Goal: Transaction & Acquisition: Purchase product/service

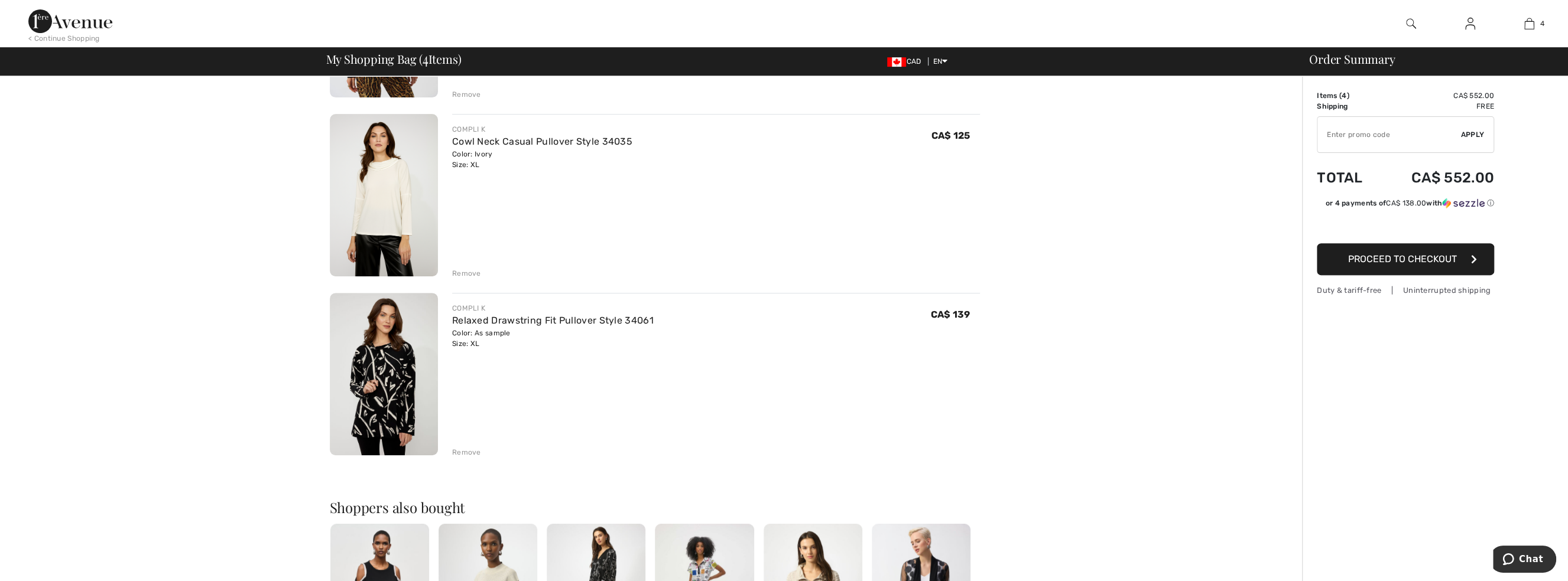
scroll to position [429, 0]
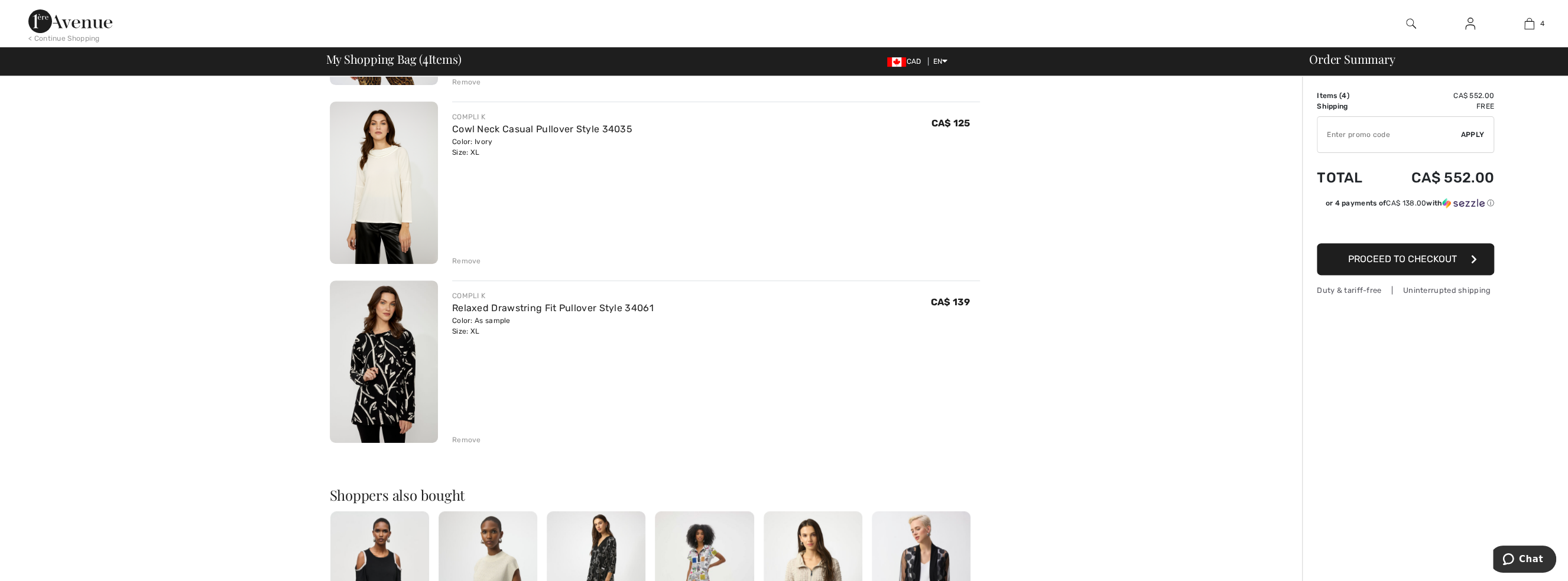
click at [379, 183] on img at bounding box center [384, 183] width 108 height 163
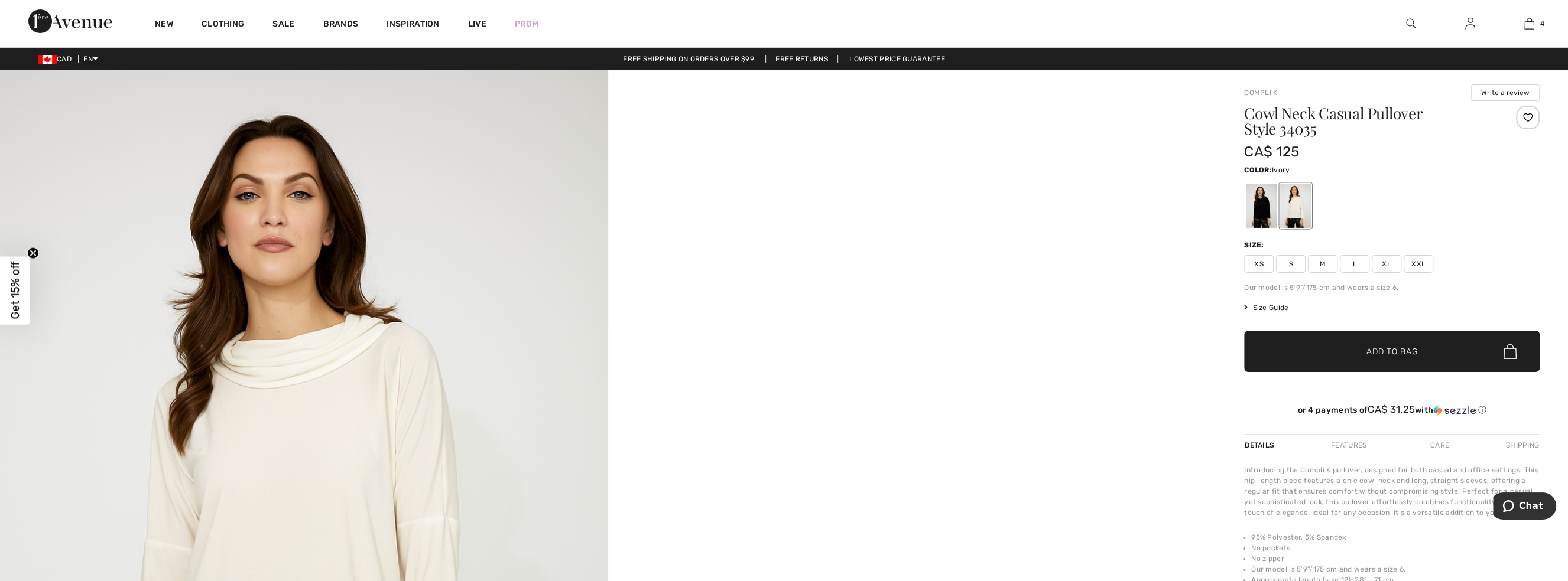
scroll to position [215, 0]
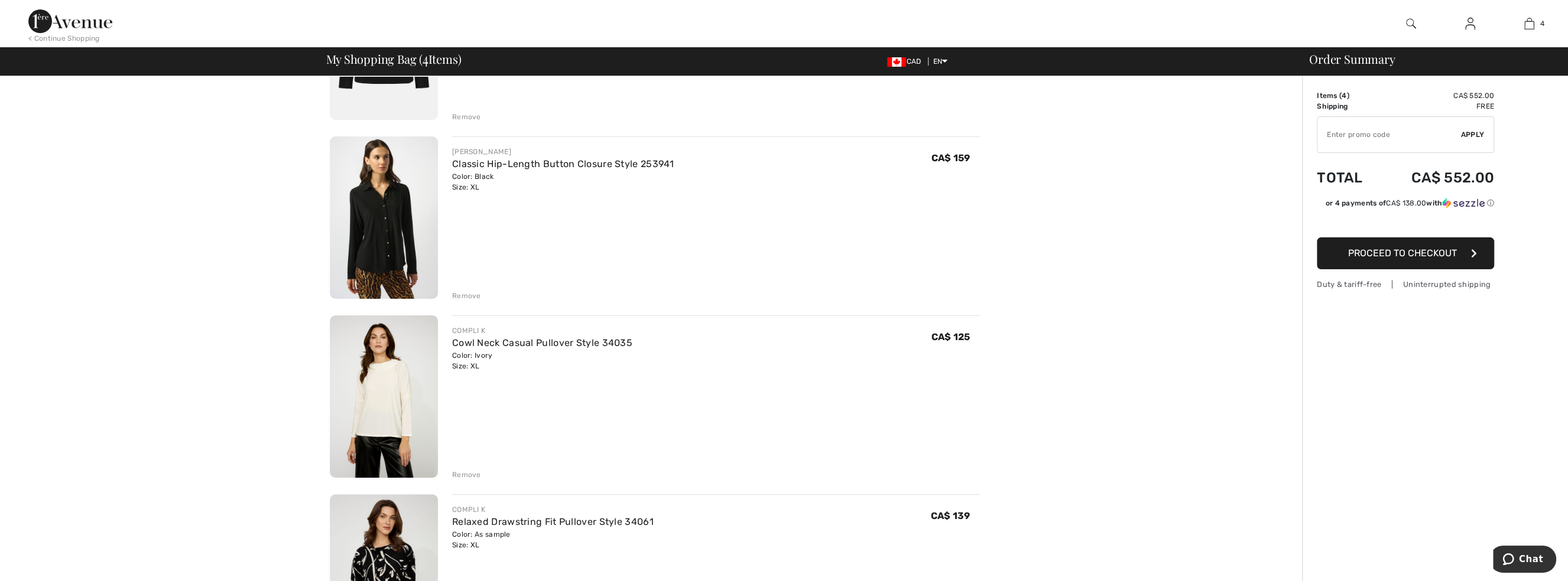
scroll to position [215, 0]
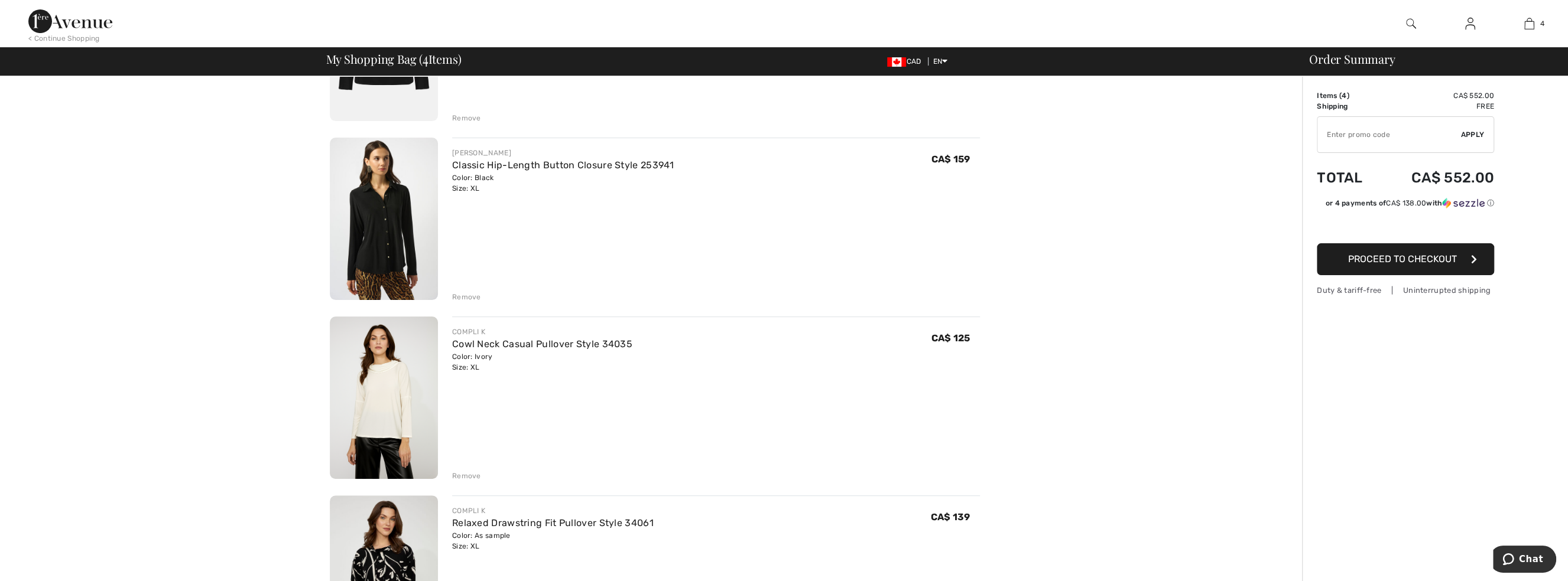
click at [392, 225] on img at bounding box center [384, 219] width 108 height 163
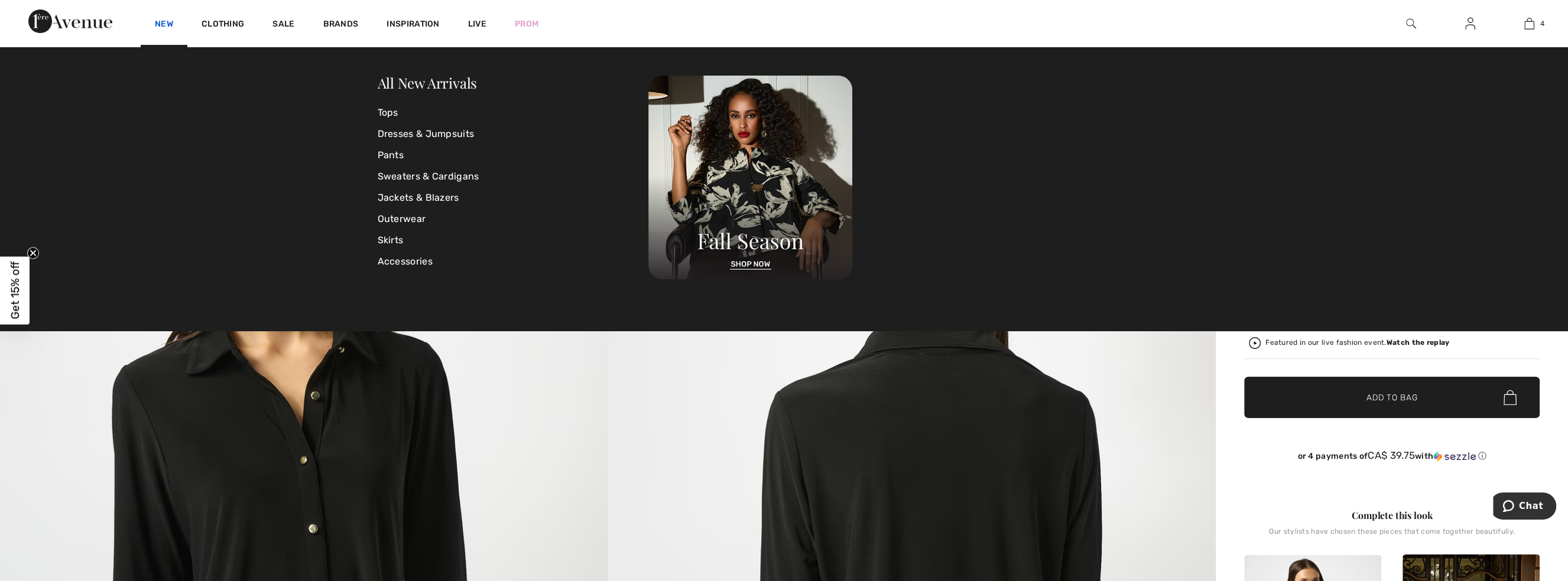
click at [166, 22] on link "New" at bounding box center [164, 25] width 18 height 12
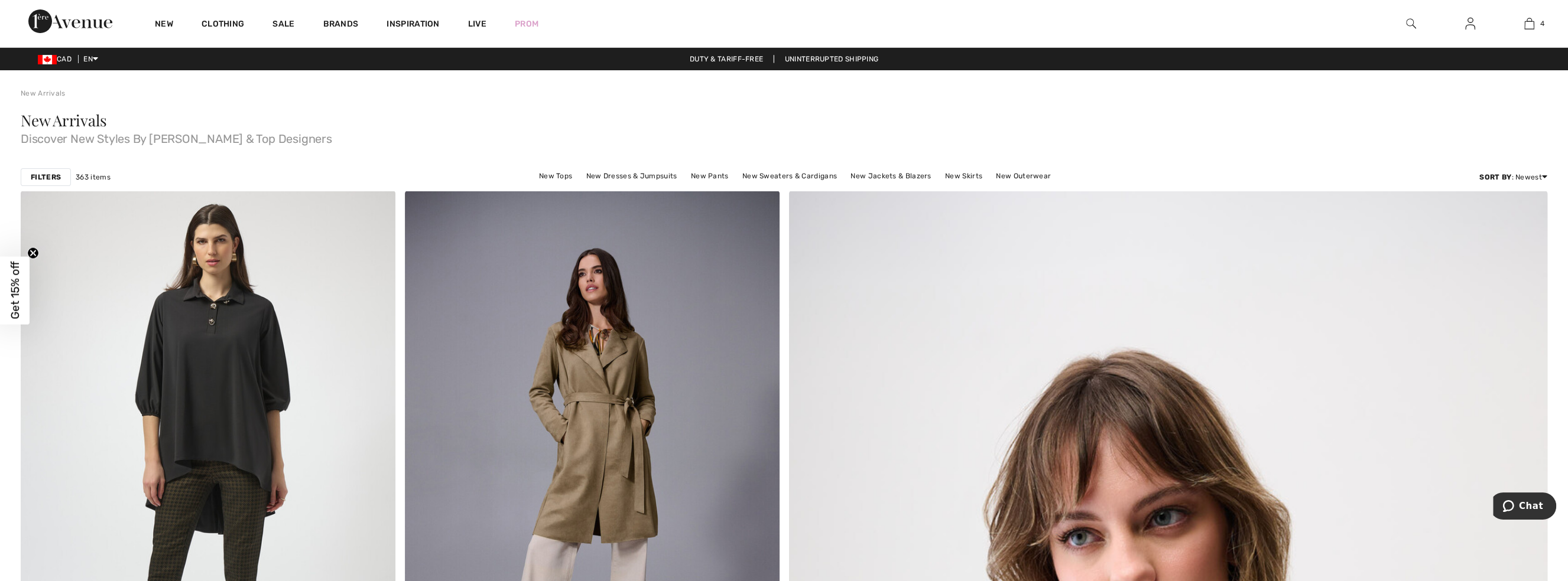
click at [56, 177] on strong "Filters" at bounding box center [45, 177] width 30 height 10
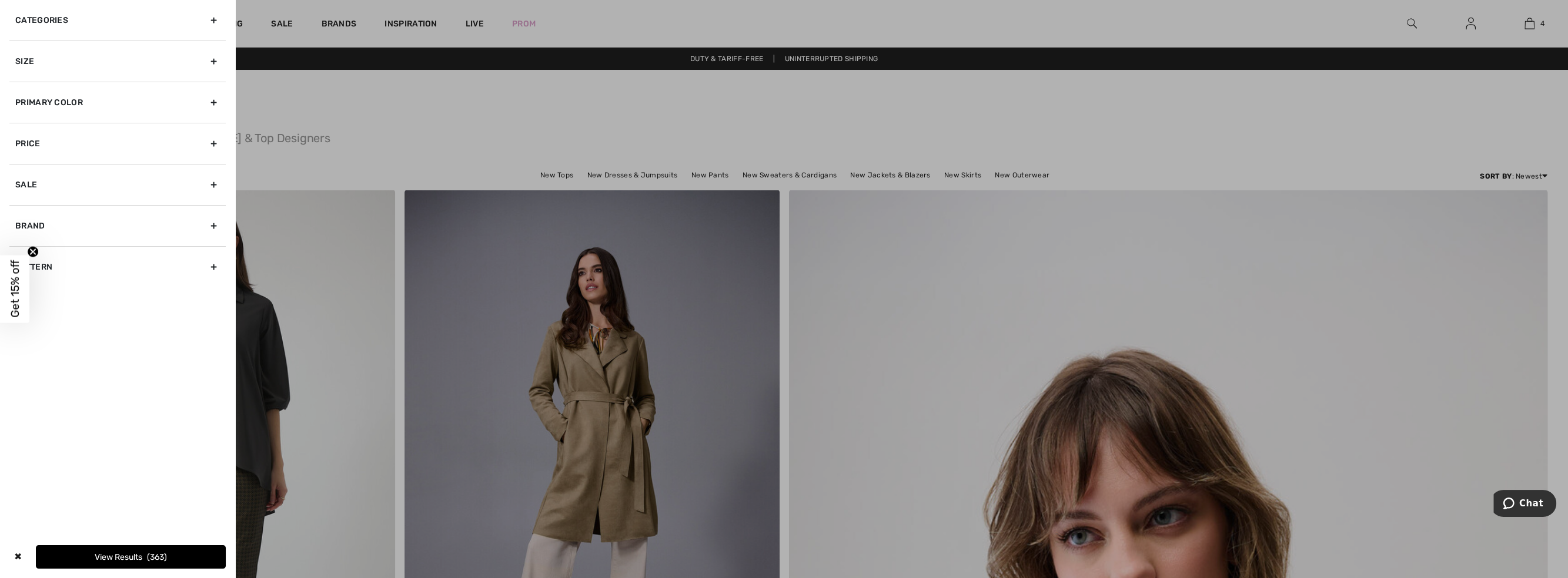
click at [43, 100] on div "Primary Color" at bounding box center [117, 102] width 216 height 41
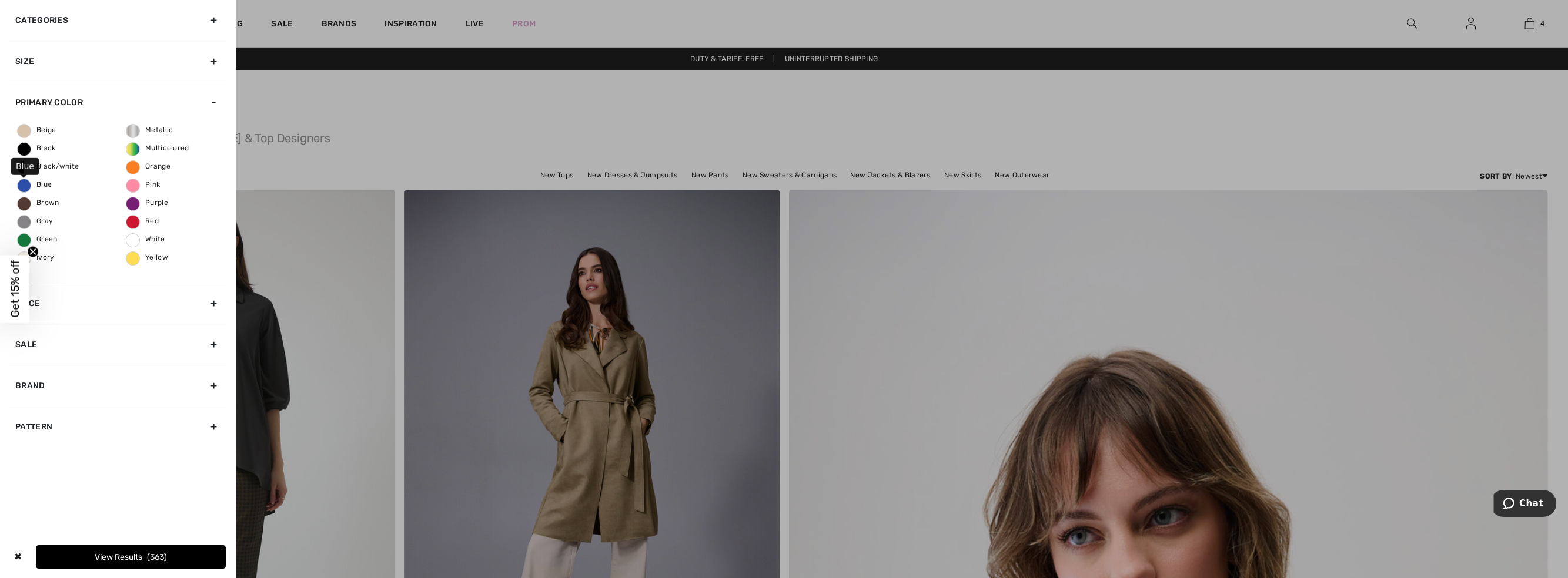
click at [43, 183] on span "Blue" at bounding box center [35, 185] width 34 height 9
click at [0, 0] on input "Blue" at bounding box center [0, 0] width 0 height 0
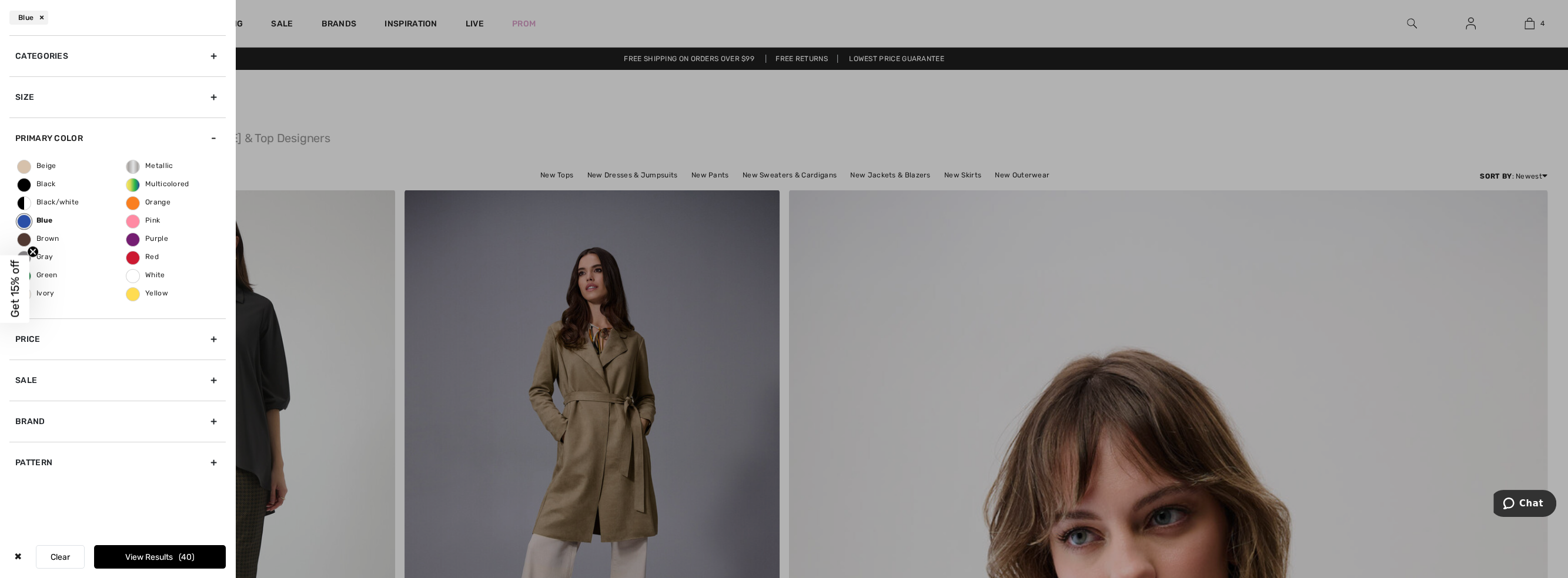
click at [154, 555] on button "View Results 40" at bounding box center [160, 557] width 131 height 24
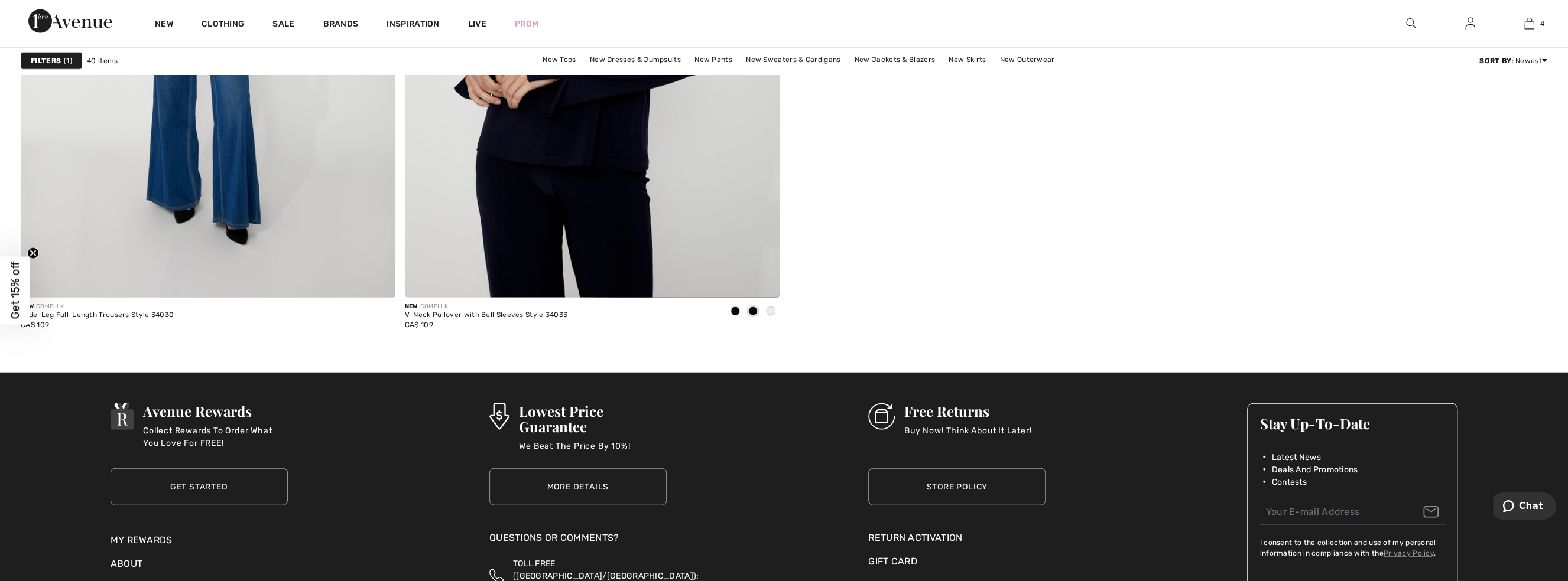
scroll to position [7786, 0]
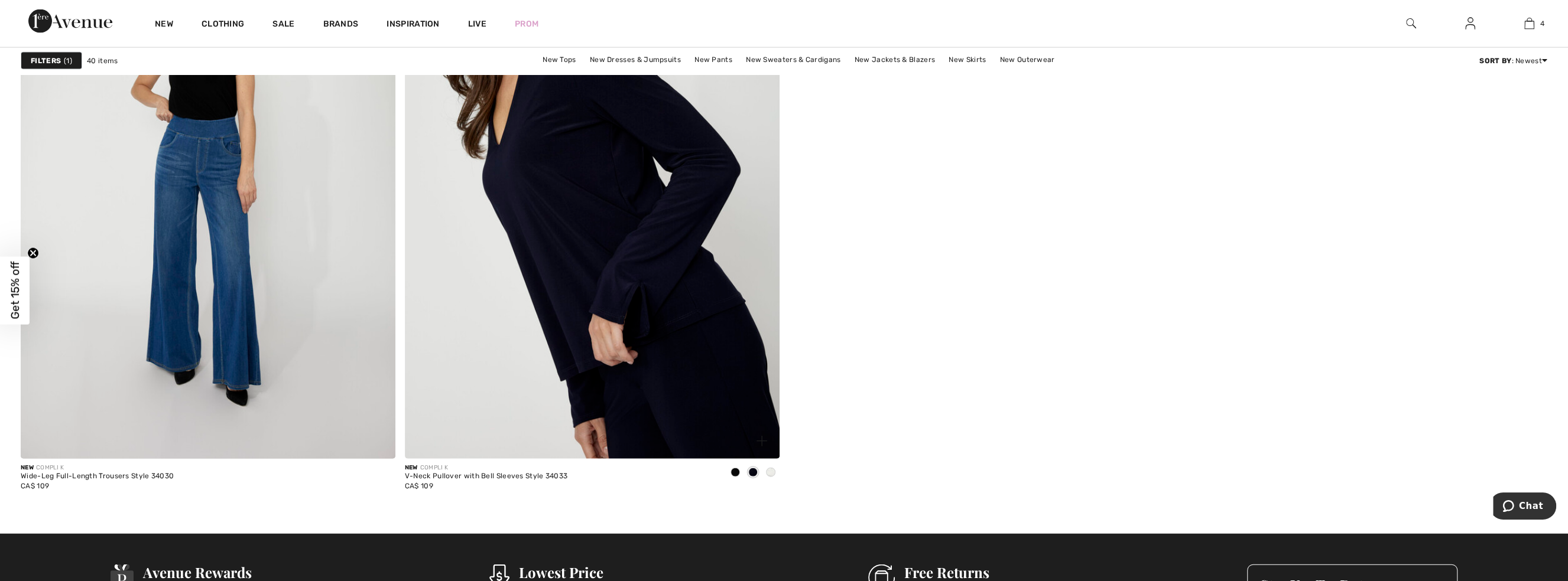
click at [637, 303] on img at bounding box center [592, 178] width 375 height 562
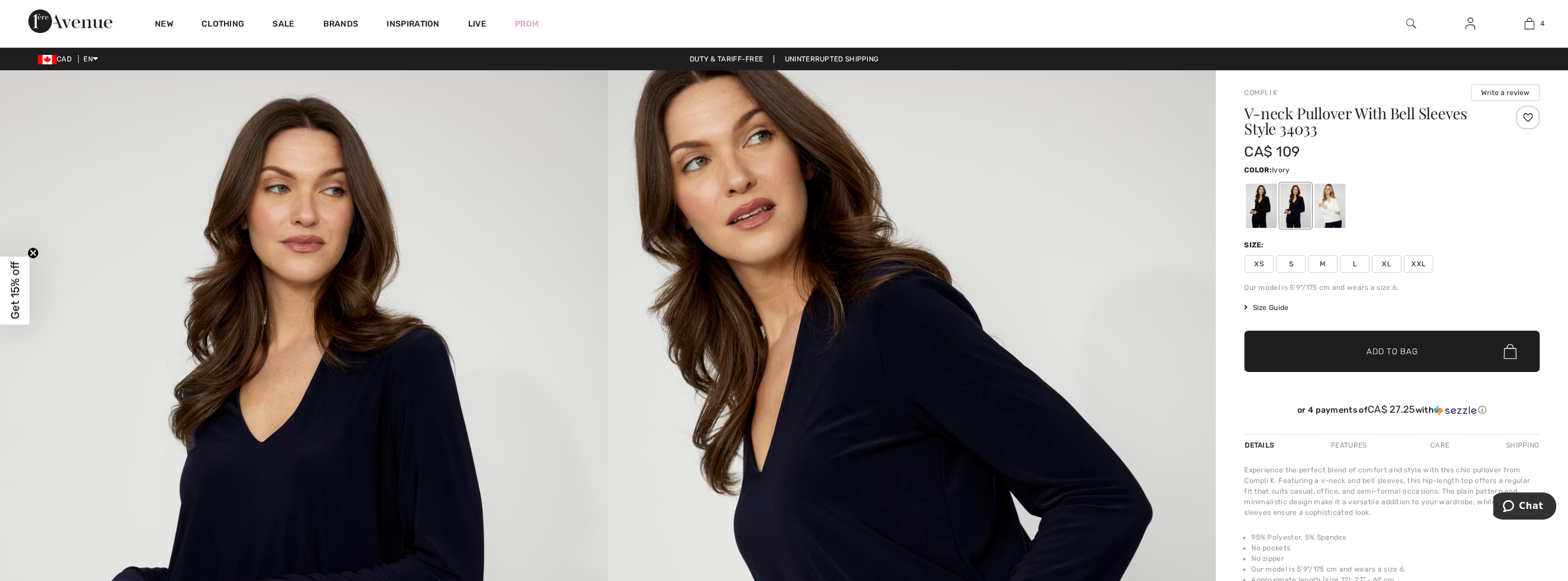
click at [1339, 213] on div at bounding box center [1330, 205] width 31 height 44
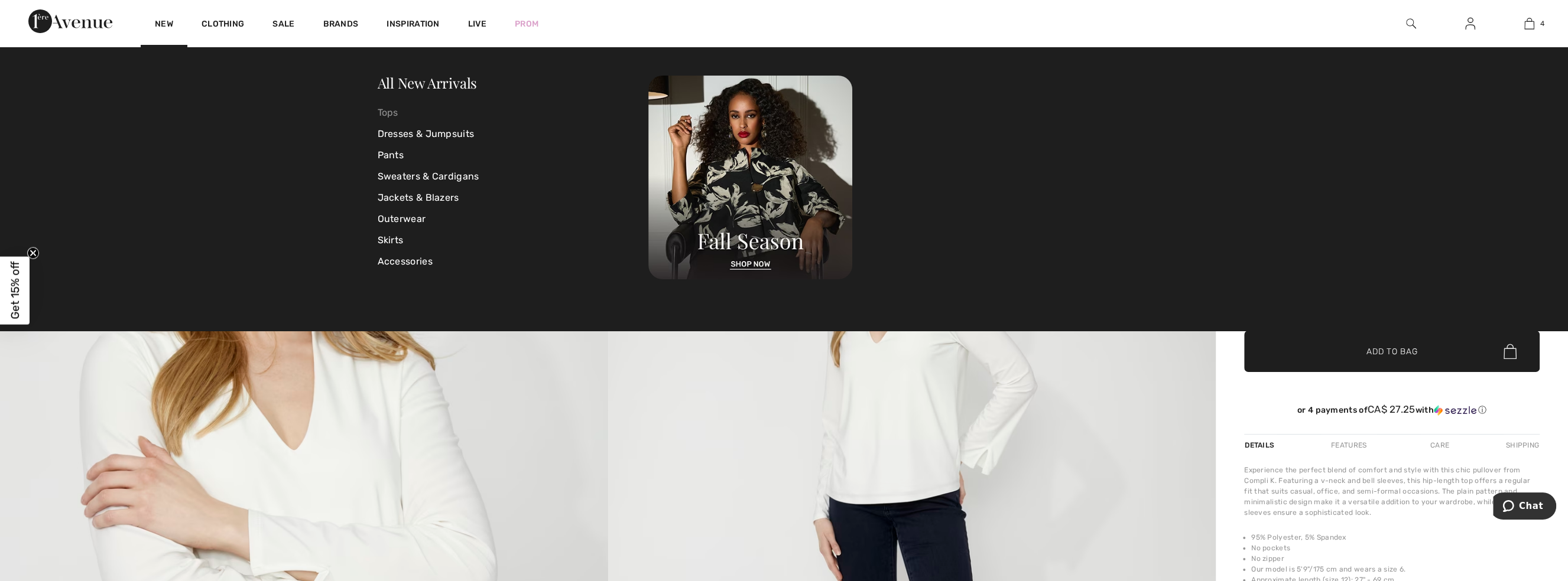
click at [391, 111] on link "Tops" at bounding box center [513, 113] width 271 height 21
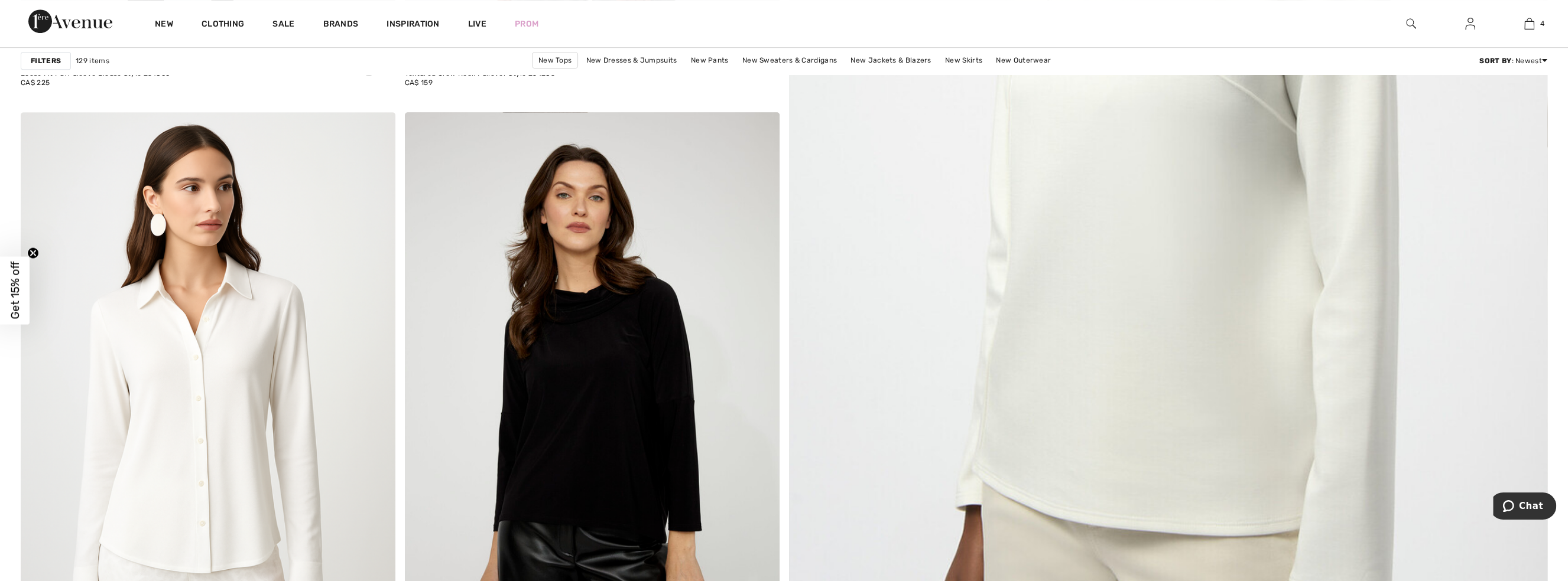
scroll to position [644, 0]
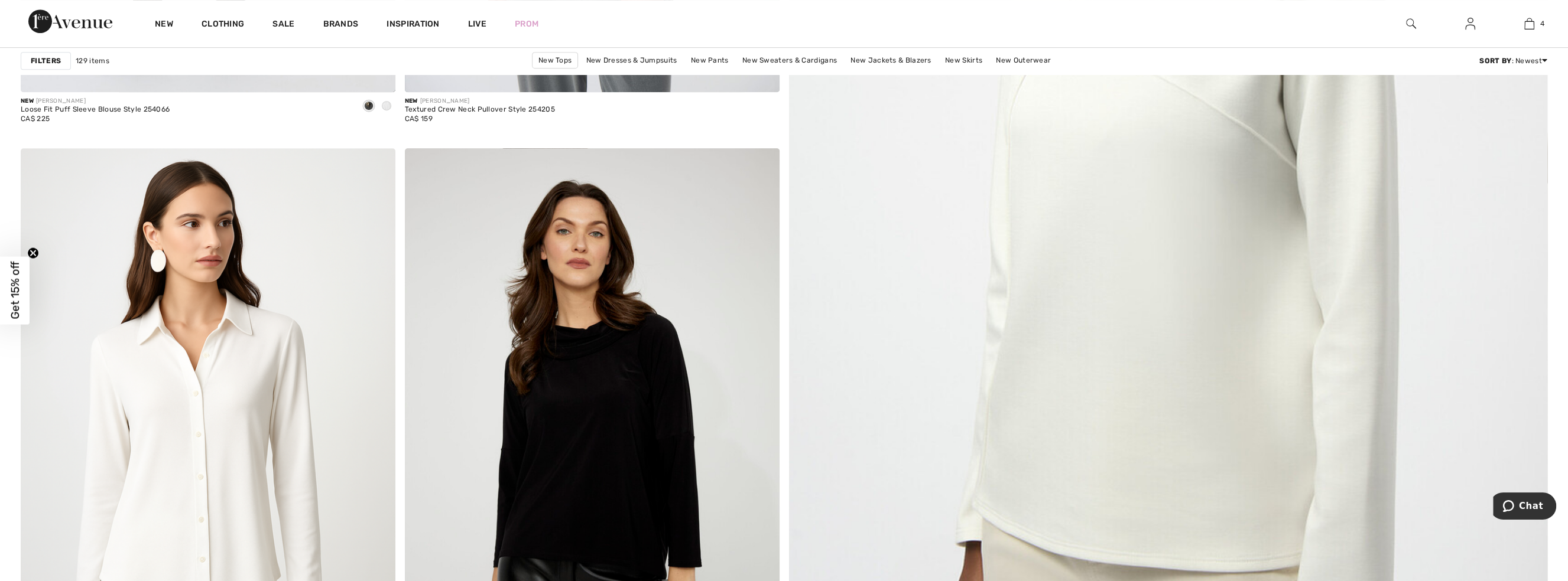
click at [49, 61] on strong "Filters" at bounding box center [45, 61] width 30 height 10
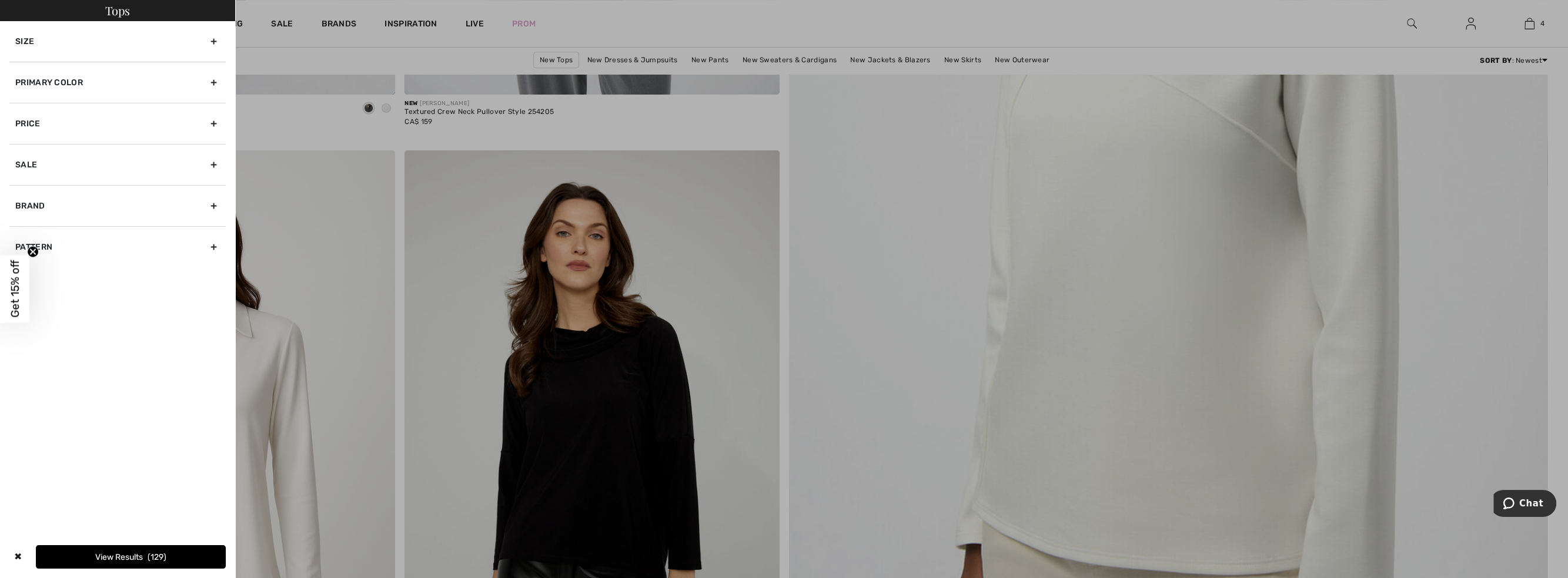
click at [60, 89] on div "Primary Color" at bounding box center [117, 82] width 216 height 41
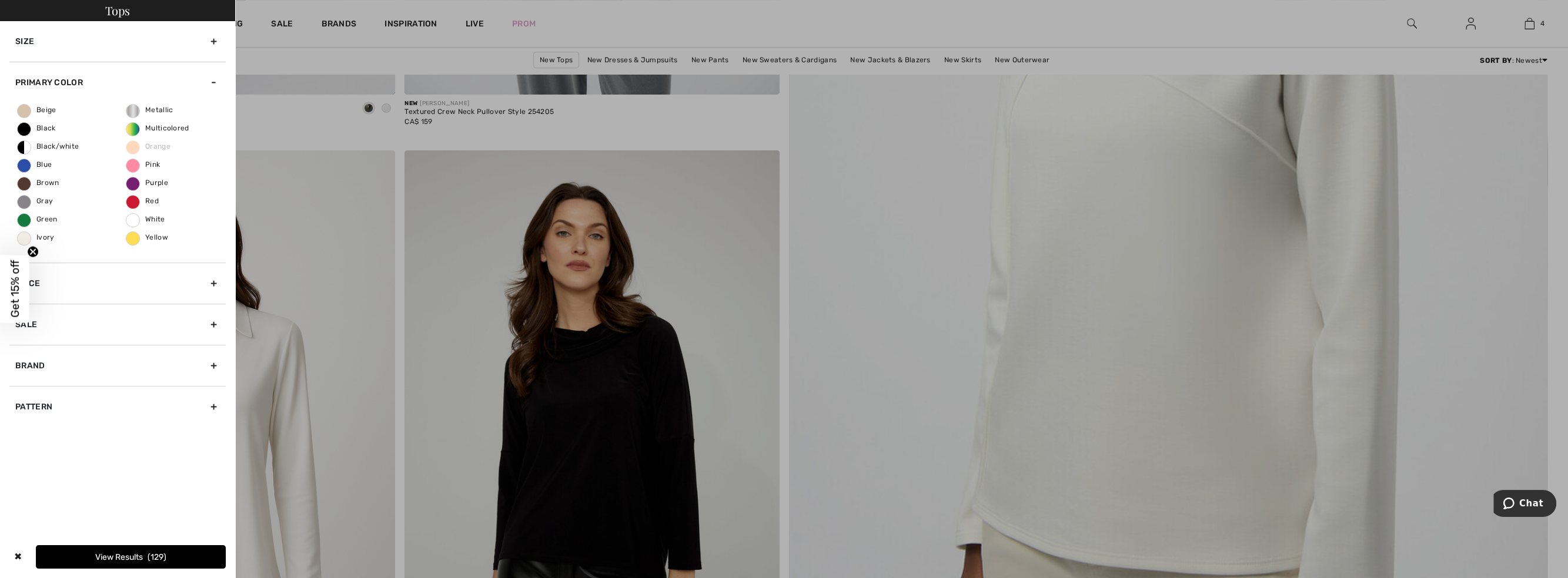
click at [60, 81] on div "Primary Color" at bounding box center [117, 82] width 216 height 41
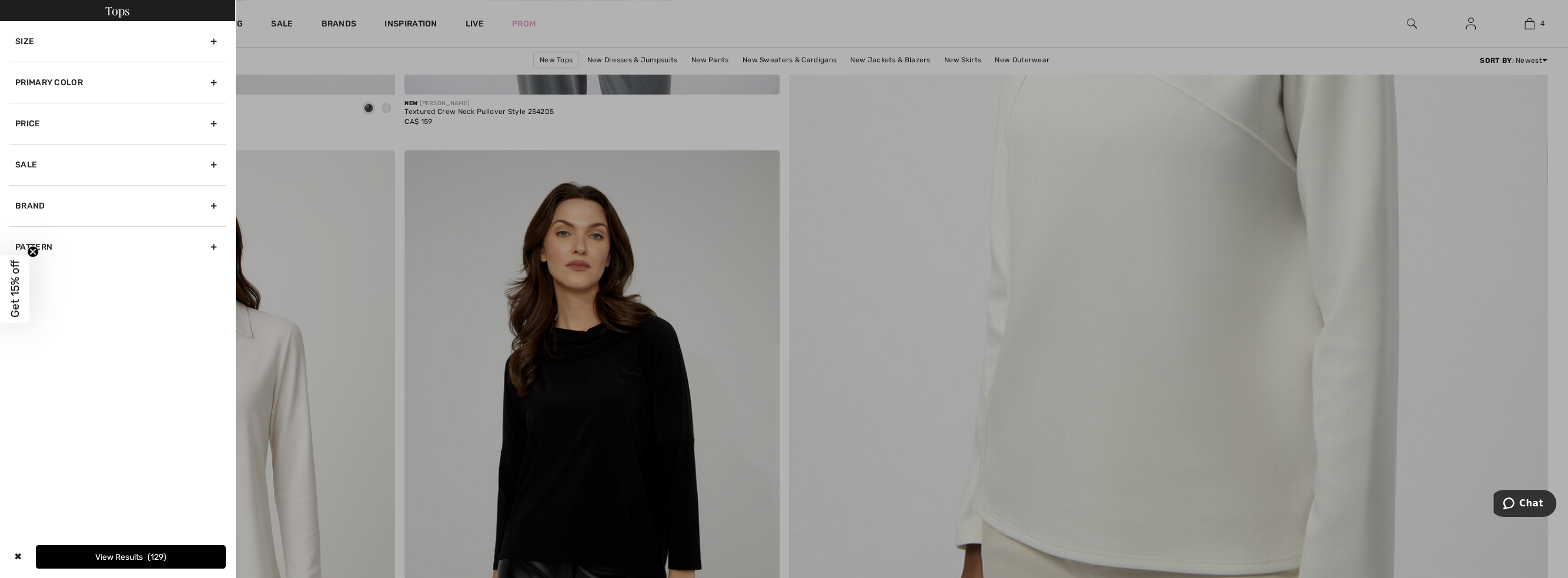
click at [879, 37] on div at bounding box center [784, 289] width 1568 height 578
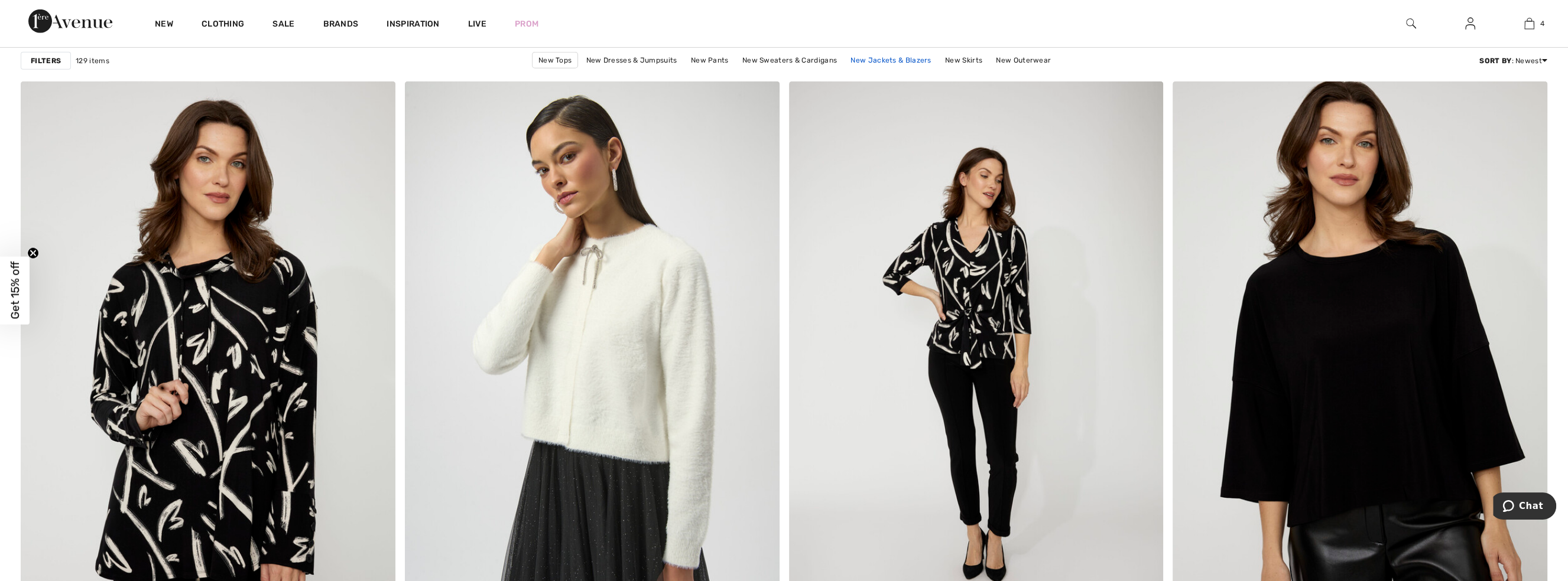
scroll to position [4027, 0]
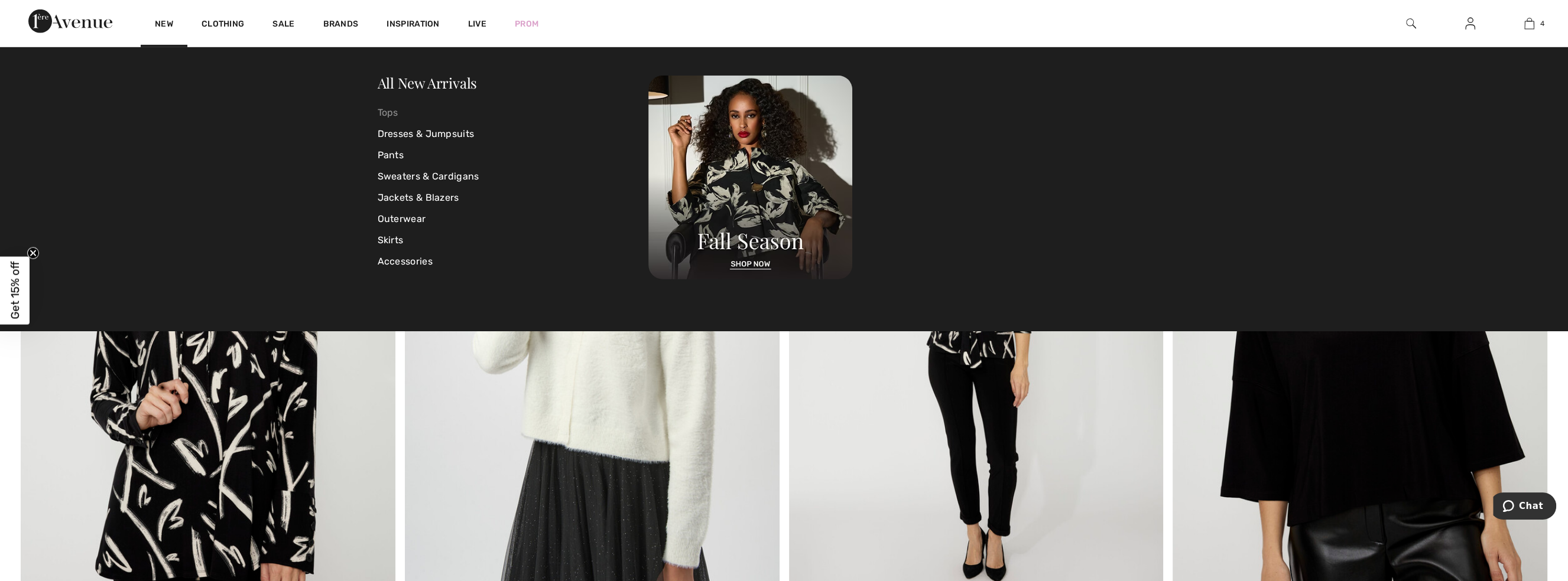
click at [390, 113] on link "Tops" at bounding box center [513, 113] width 271 height 21
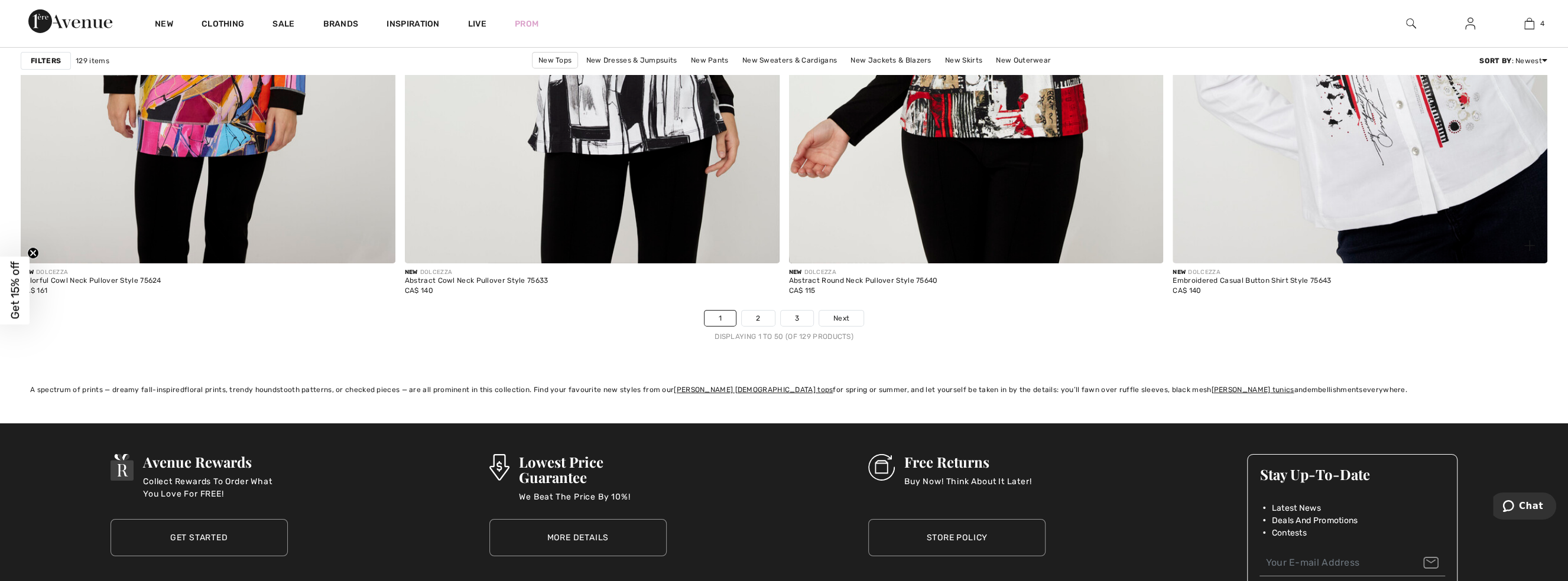
scroll to position [9290, 0]
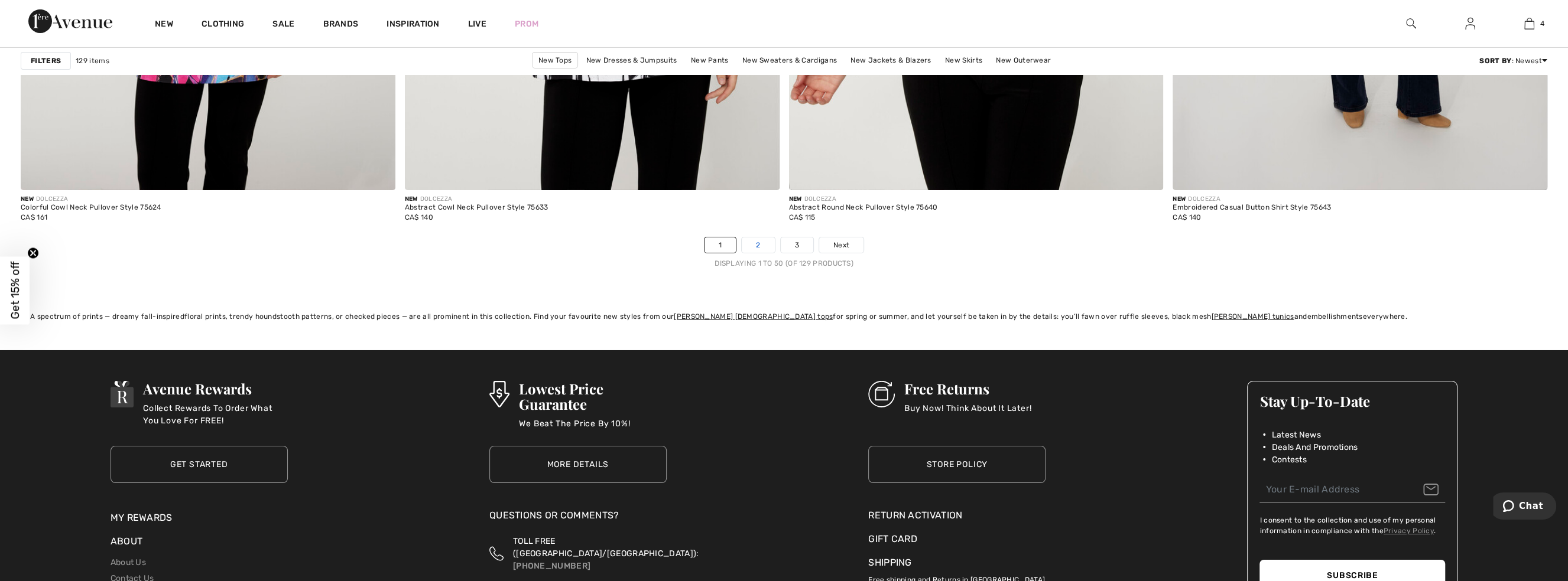
click at [763, 243] on link "2" at bounding box center [758, 245] width 32 height 15
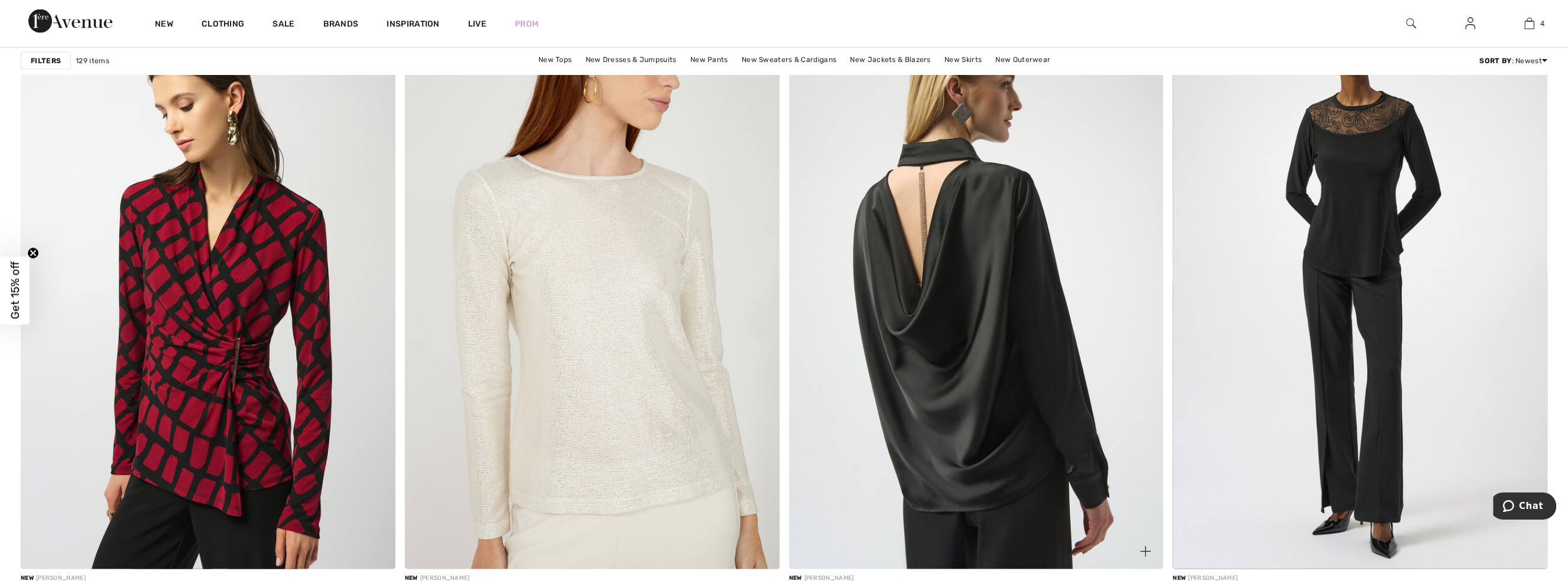
scroll to position [2900, 0]
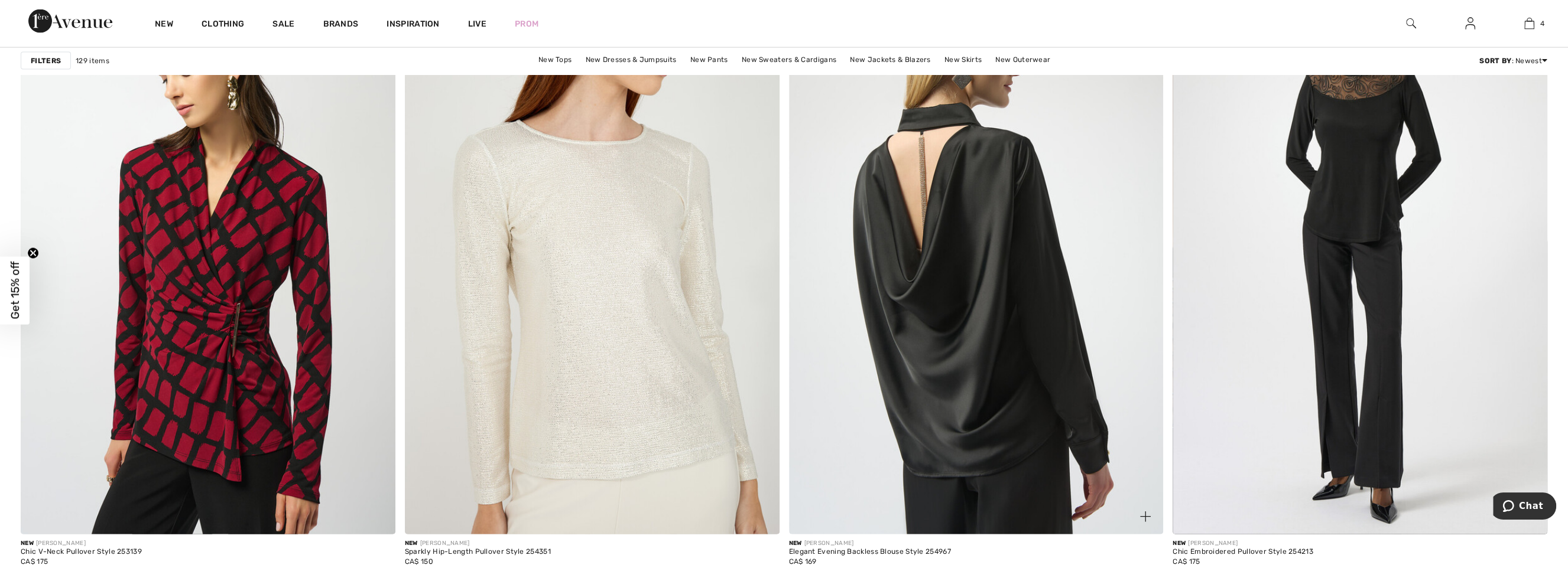
click at [1032, 360] on img at bounding box center [976, 254] width 375 height 562
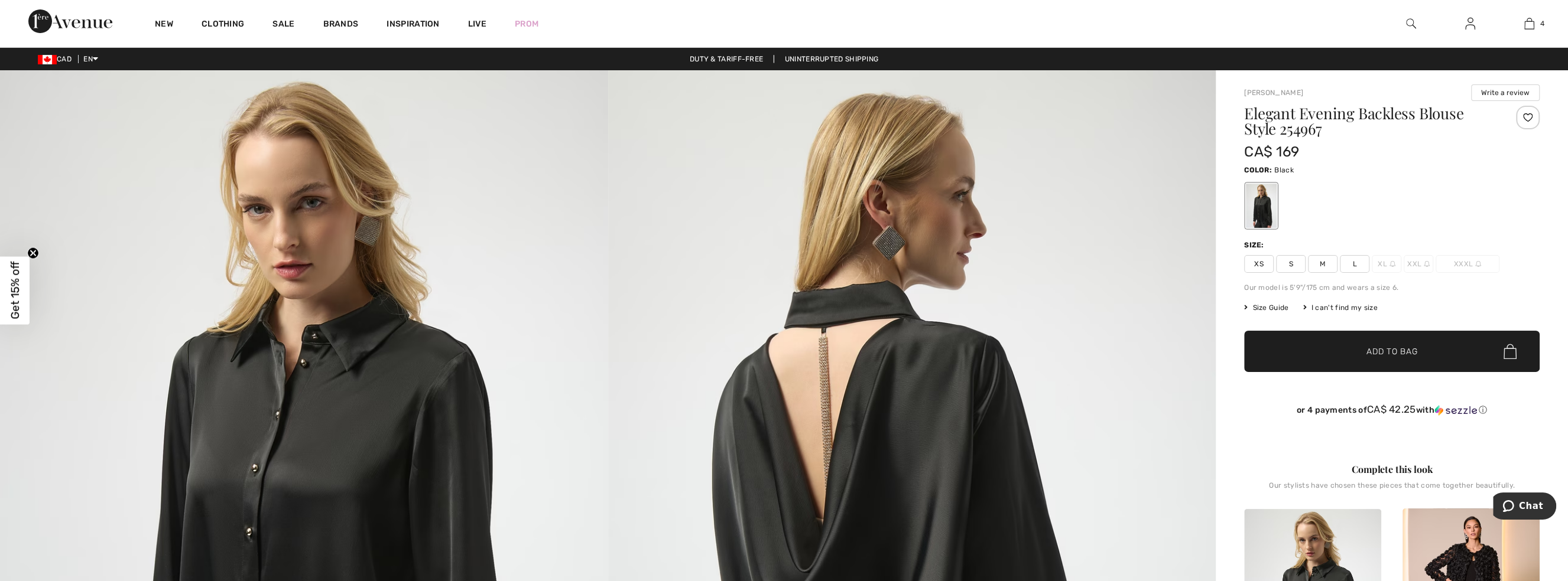
click at [1392, 264] on img at bounding box center [1393, 264] width 6 height 6
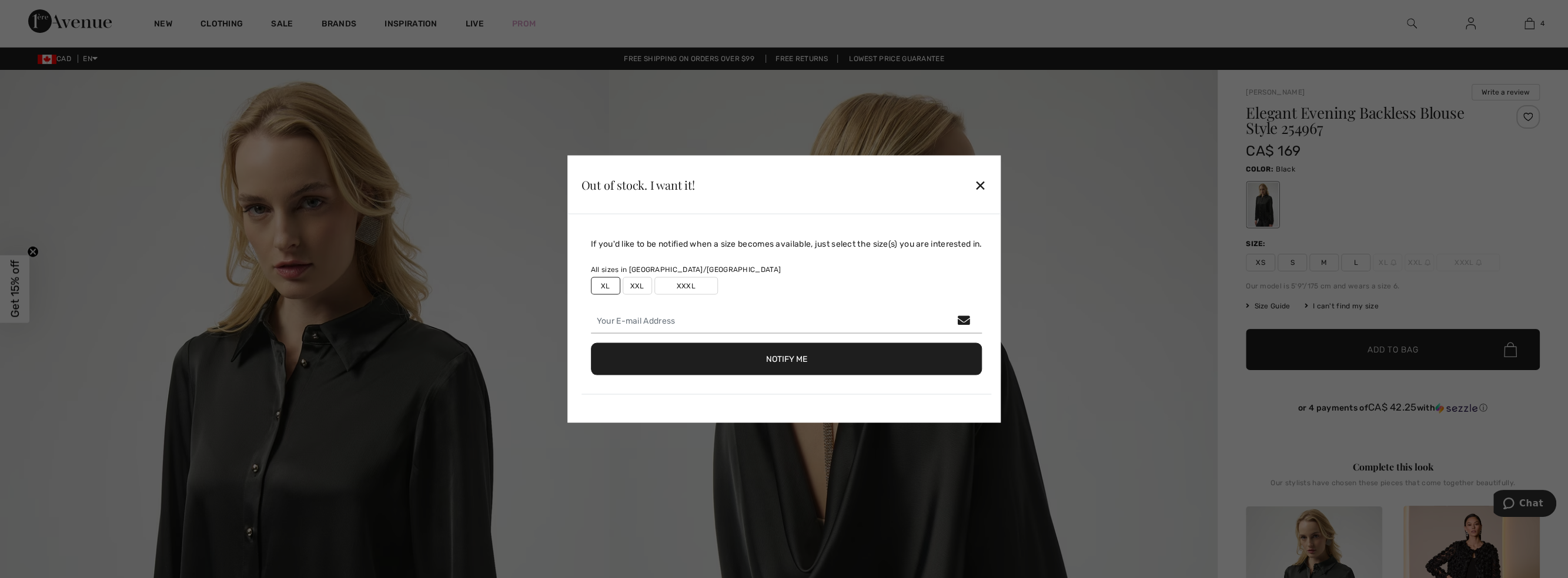
click at [626, 285] on label "XXL" at bounding box center [637, 286] width 29 height 18
click at [796, 357] on button "Notify Me" at bounding box center [786, 359] width 391 height 32
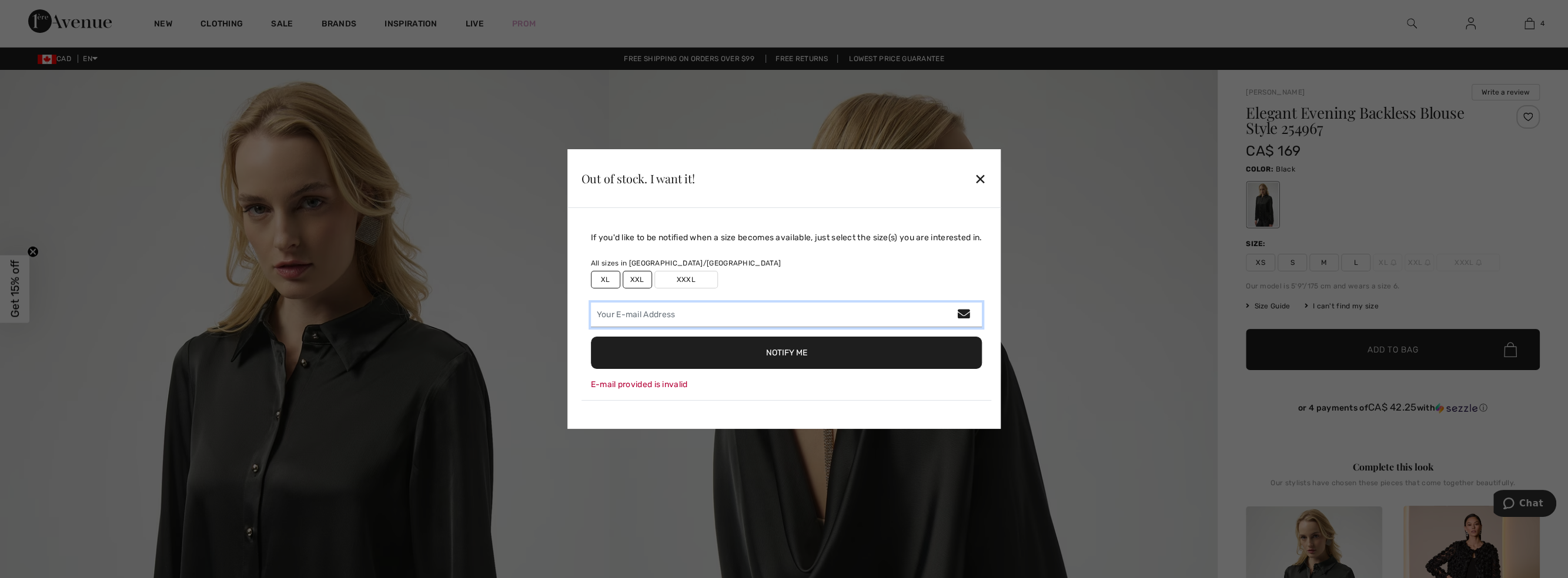
click at [760, 322] on input "email" at bounding box center [786, 315] width 391 height 25
type input "jritchie.ctas@gmail.com"
click at [828, 344] on button "Notify Me" at bounding box center [786, 352] width 391 height 32
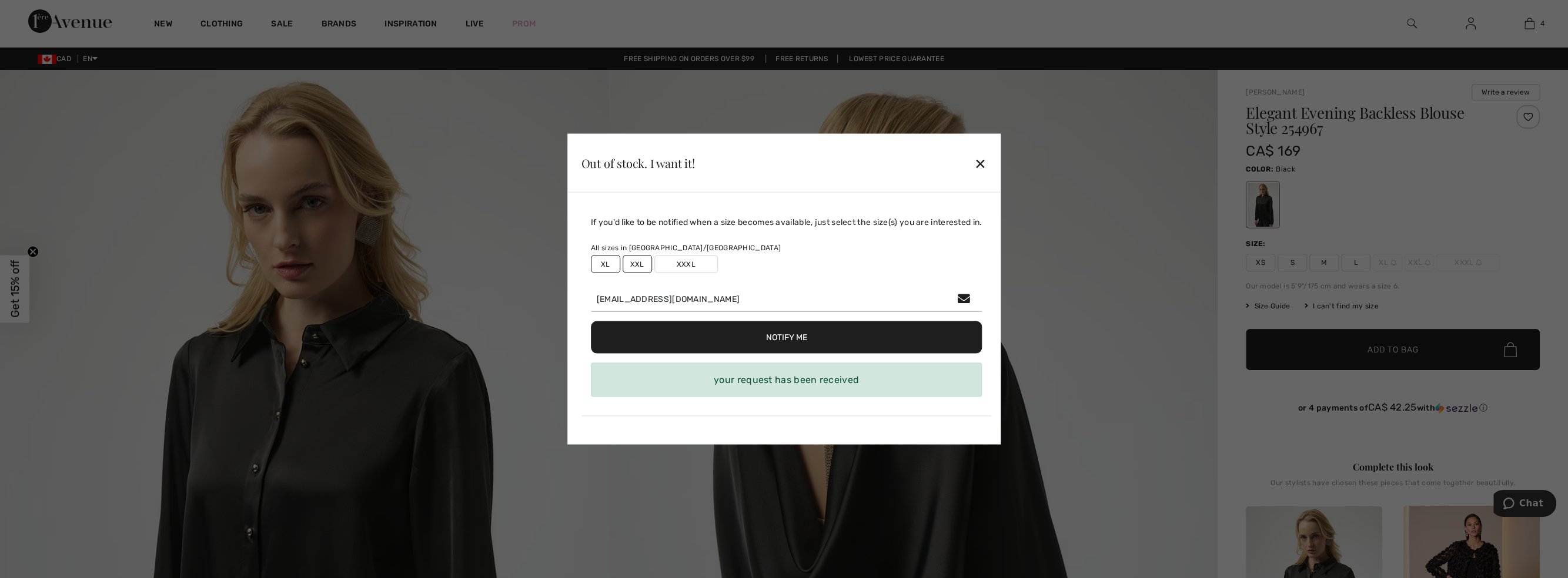
click at [984, 164] on div "✕" at bounding box center [980, 162] width 12 height 25
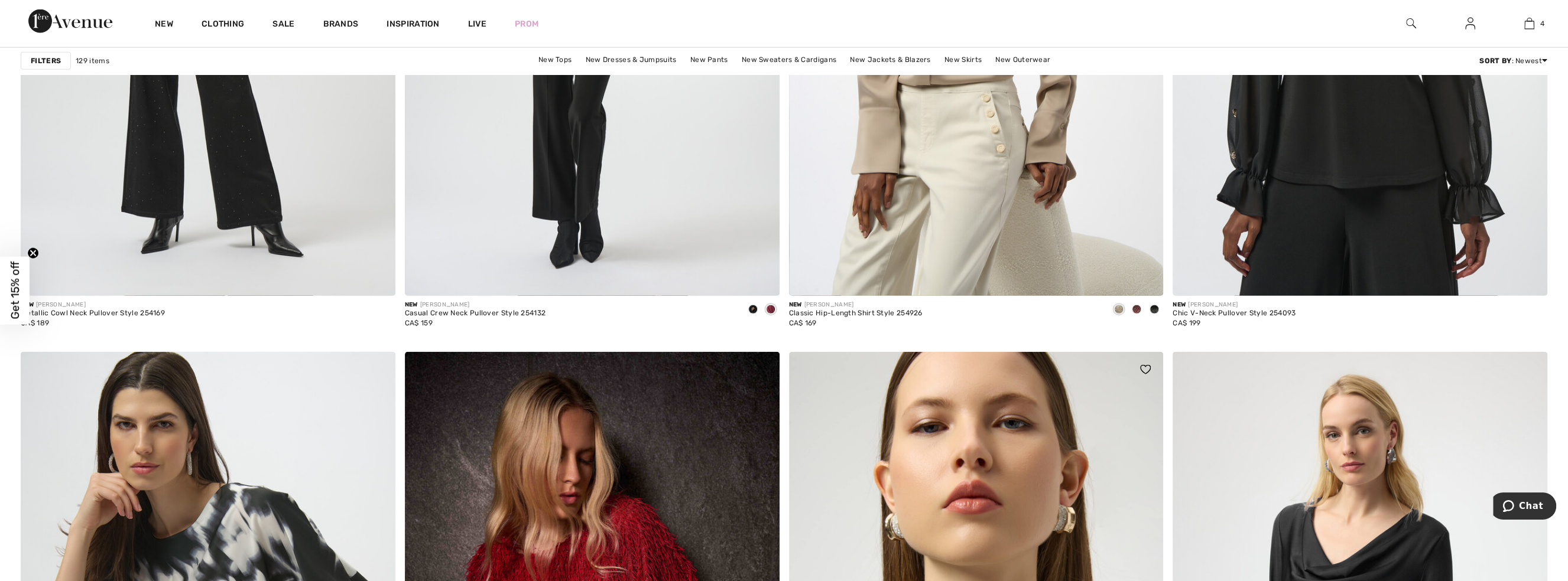
scroll to position [7786, 0]
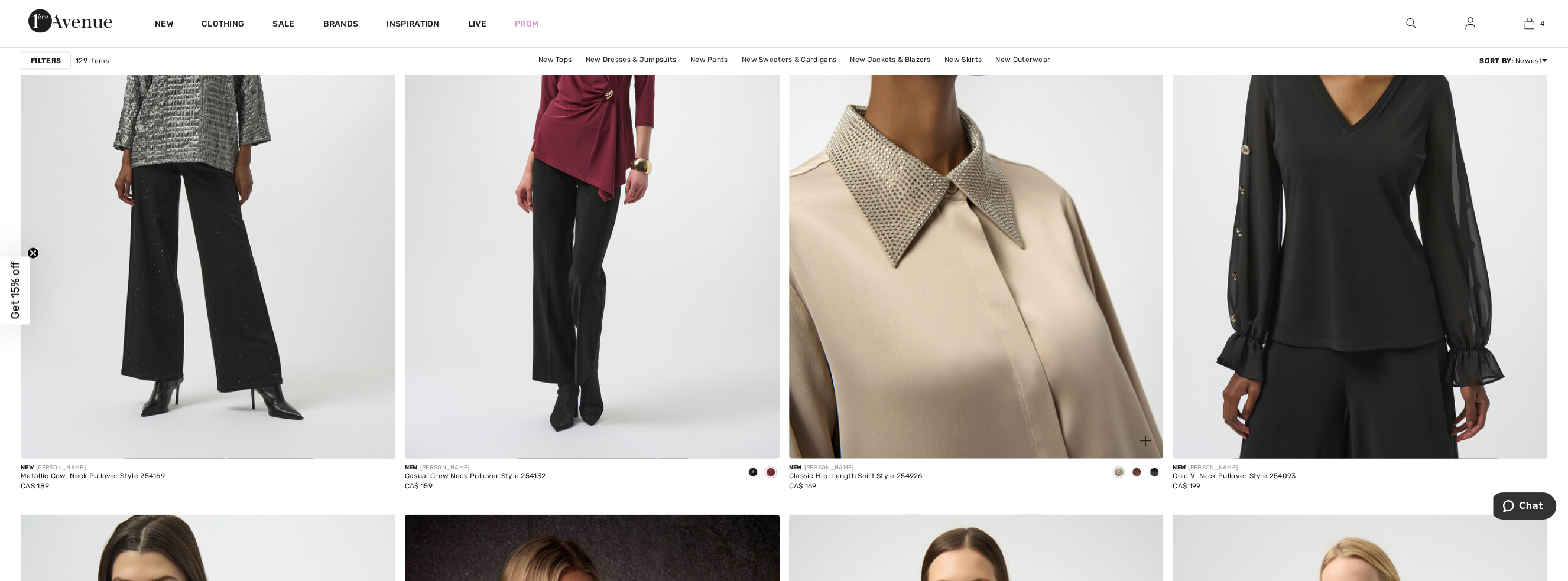
click at [1053, 339] on img at bounding box center [976, 178] width 375 height 562
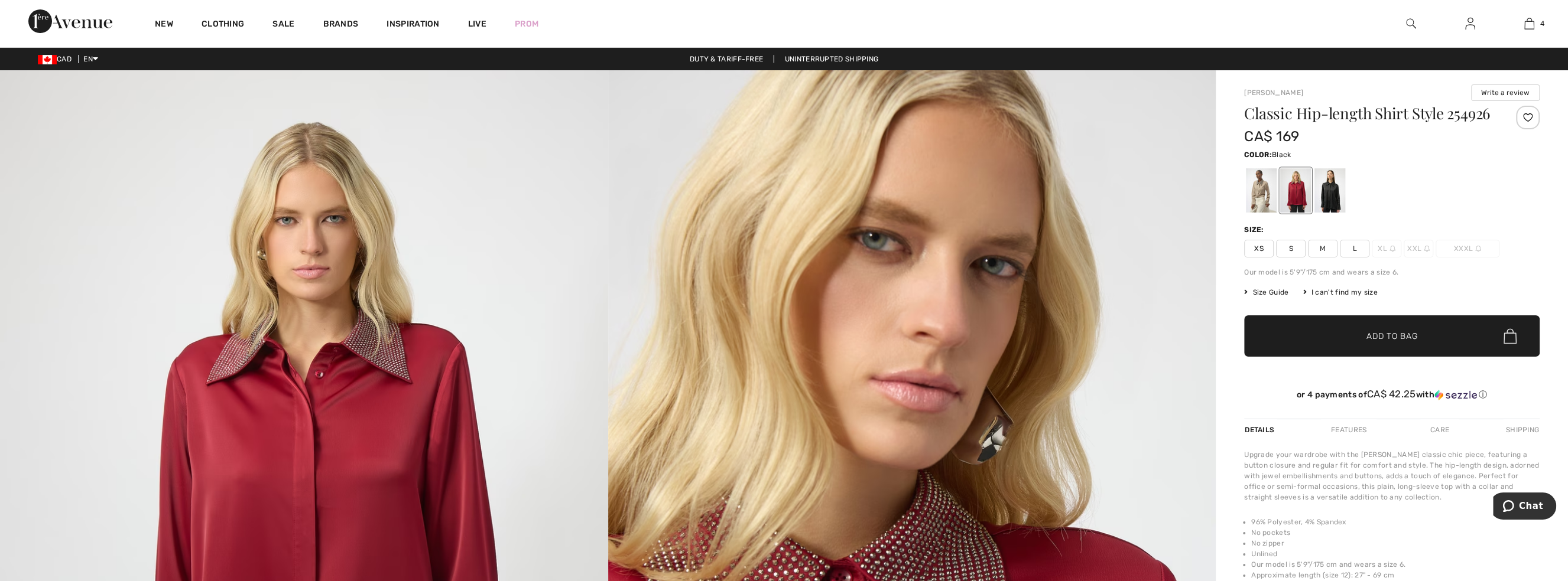
click at [1336, 213] on div at bounding box center [1330, 190] width 31 height 44
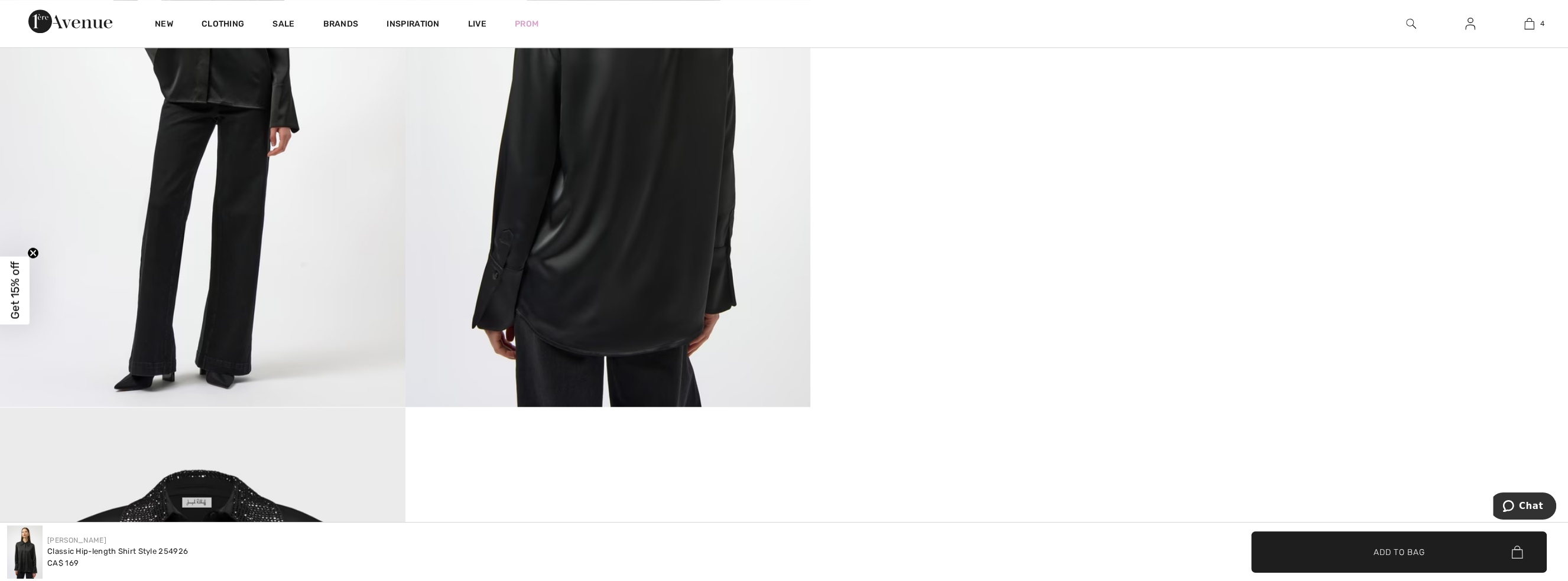
scroll to position [1074, 0]
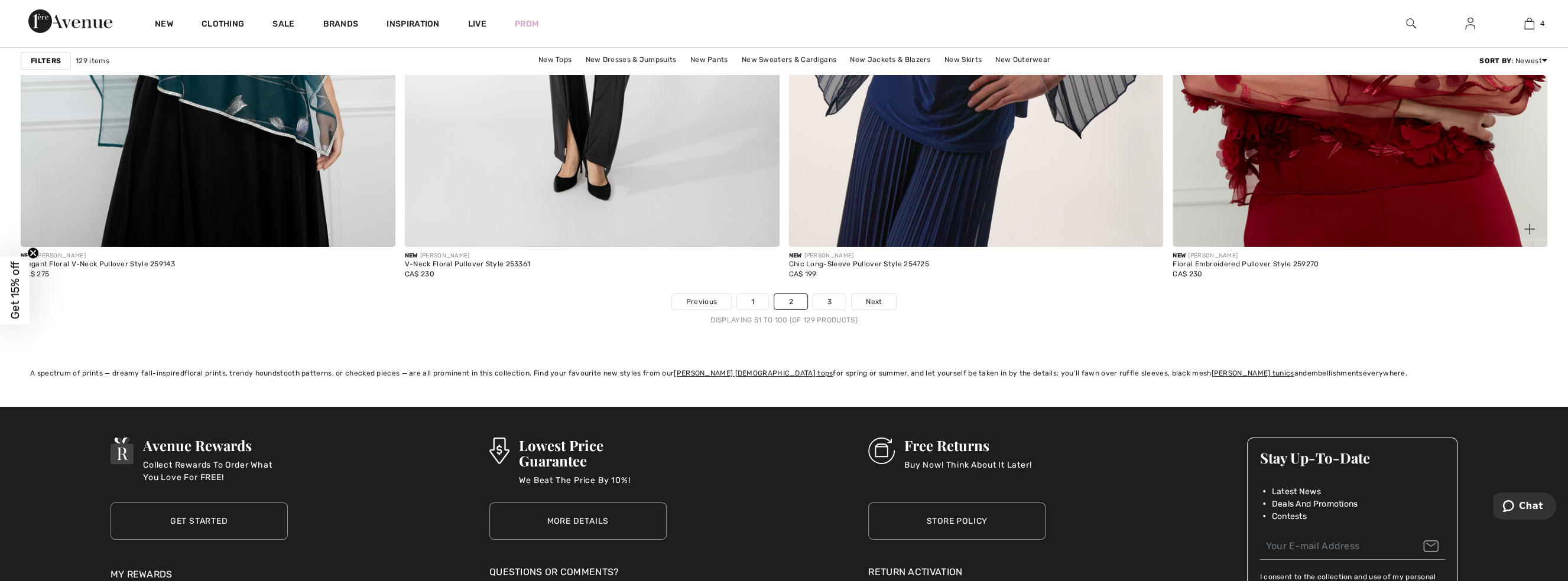
scroll to position [9344, 0]
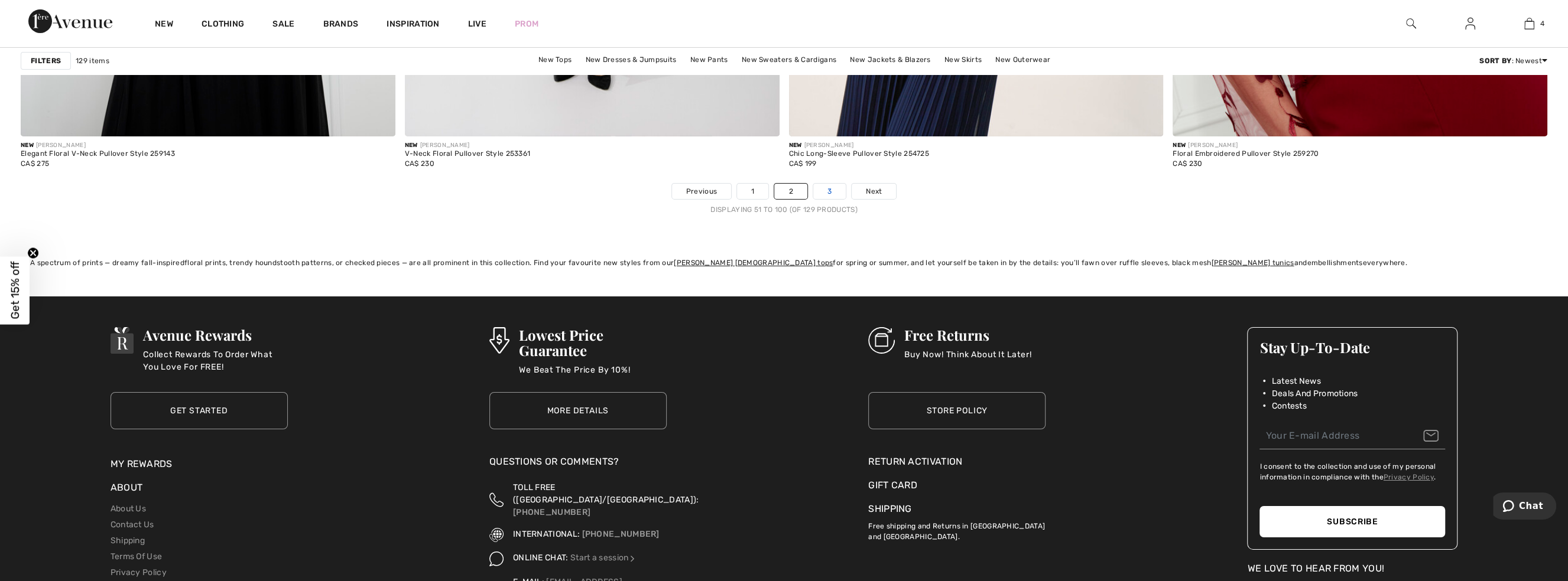
click at [838, 192] on link "3" at bounding box center [829, 191] width 32 height 15
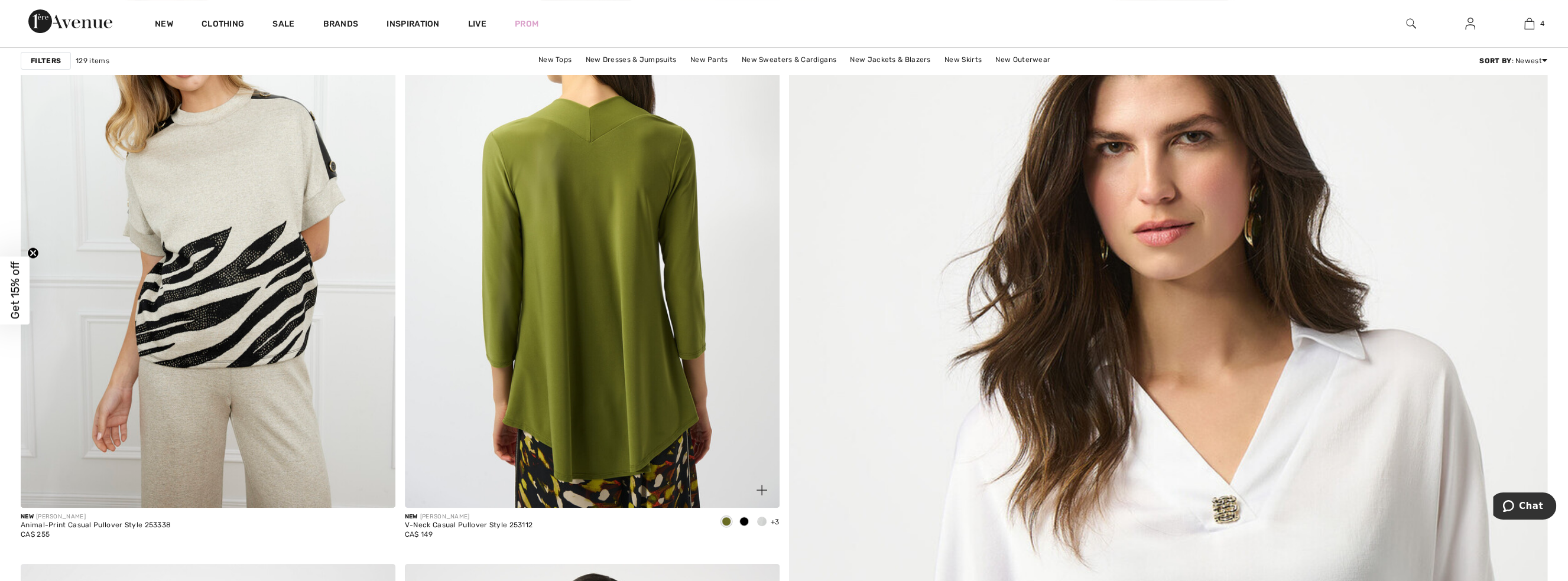
scroll to position [268, 0]
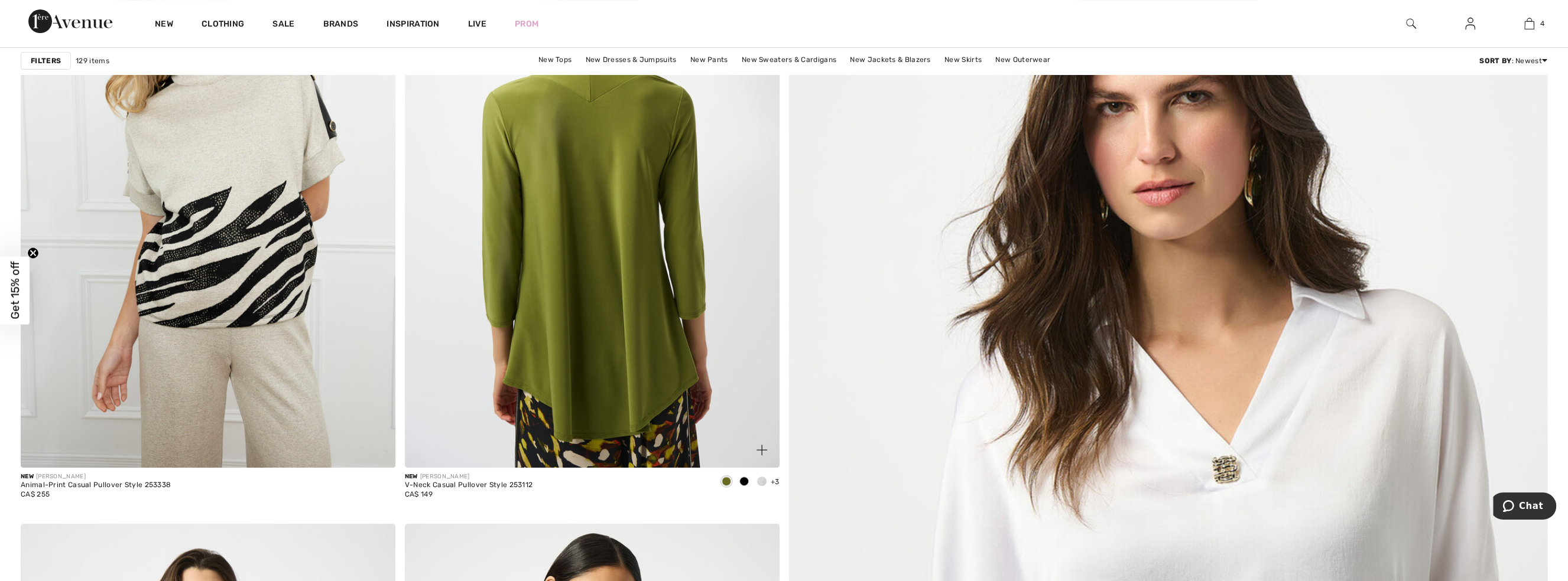
click at [624, 298] on img at bounding box center [592, 187] width 375 height 562
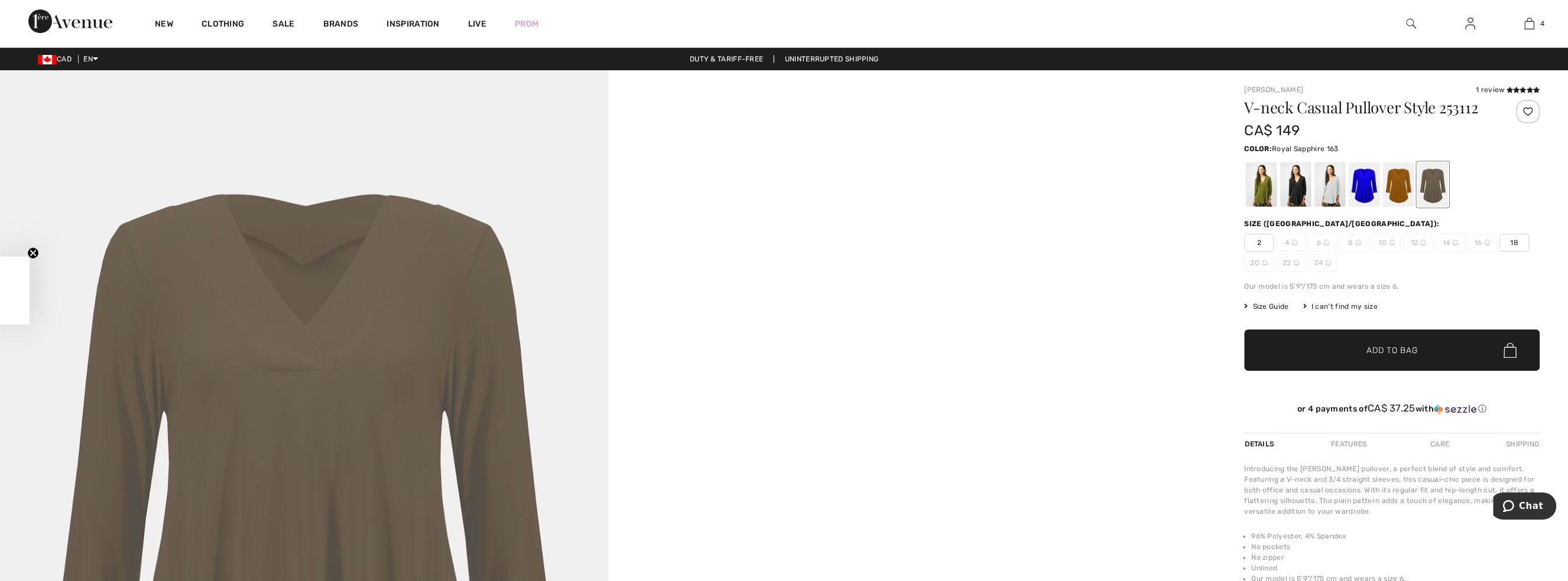
click at [1361, 182] on div at bounding box center [1364, 185] width 31 height 44
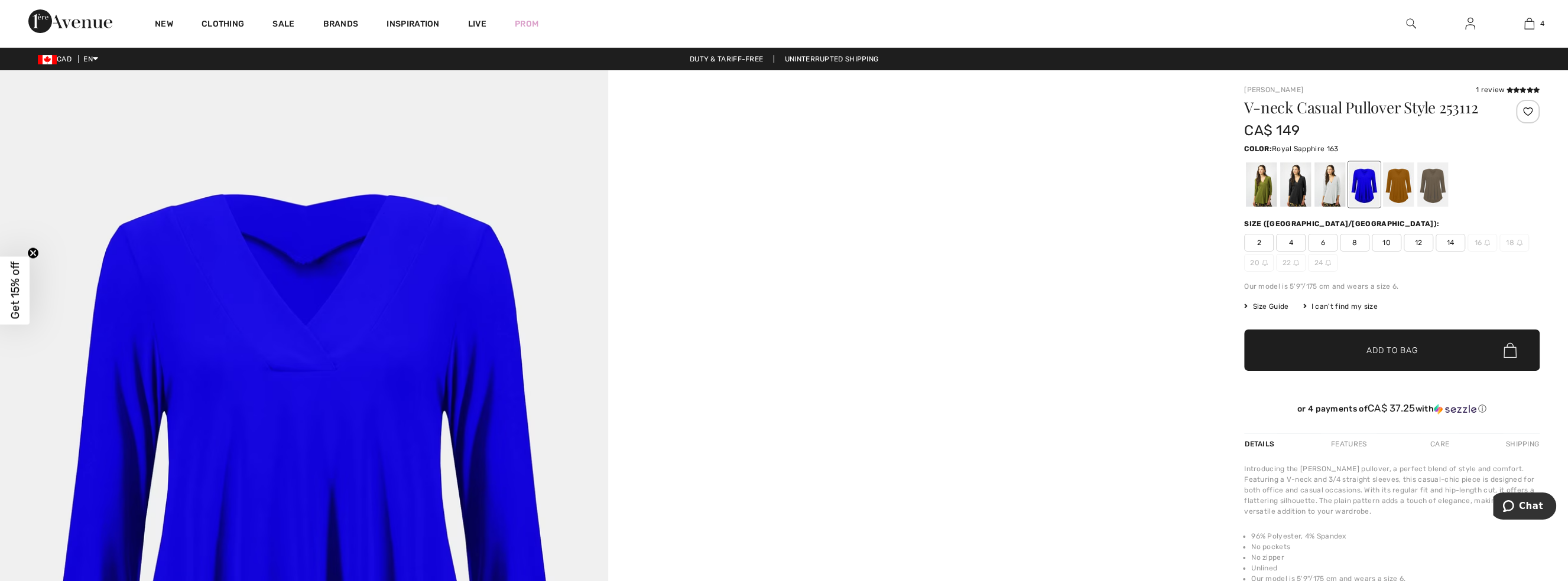
click at [1507, 242] on span "18" at bounding box center [1514, 242] width 29 height 18
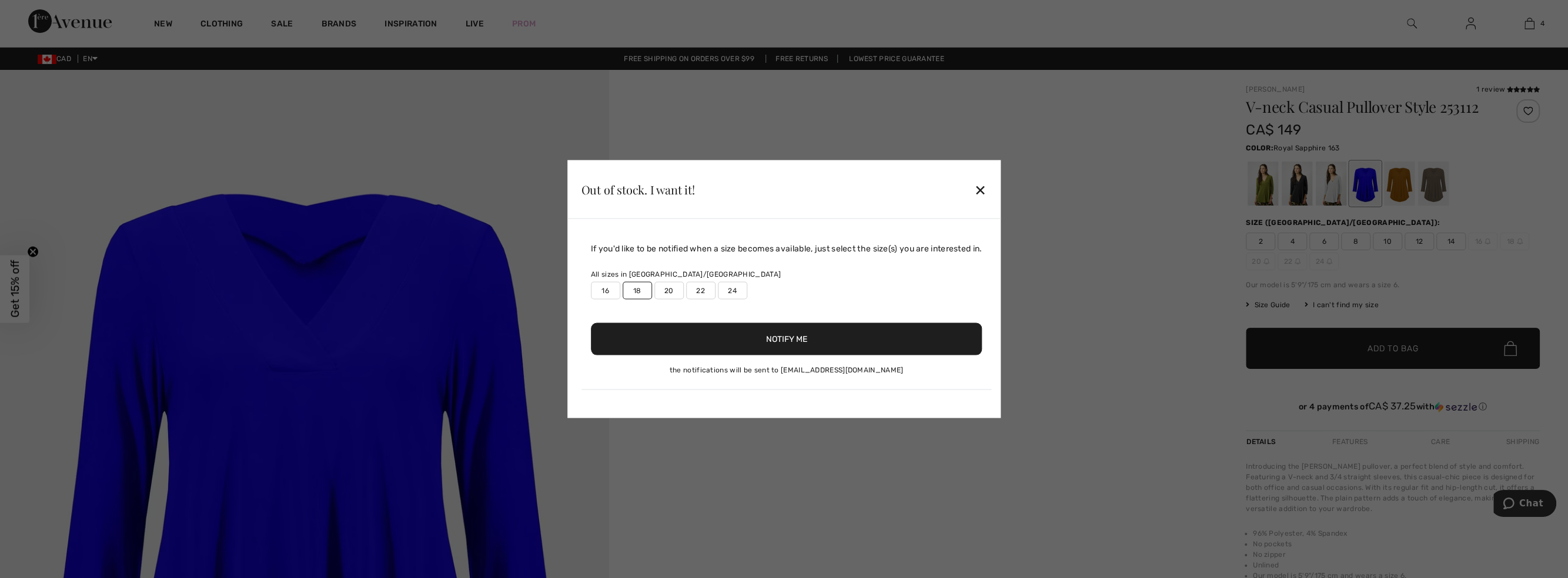
click at [604, 294] on label "16" at bounding box center [606, 291] width 29 height 18
click at [597, 292] on label "16" at bounding box center [606, 291] width 29 height 18
click at [790, 338] on button "Notify Me" at bounding box center [786, 339] width 391 height 32
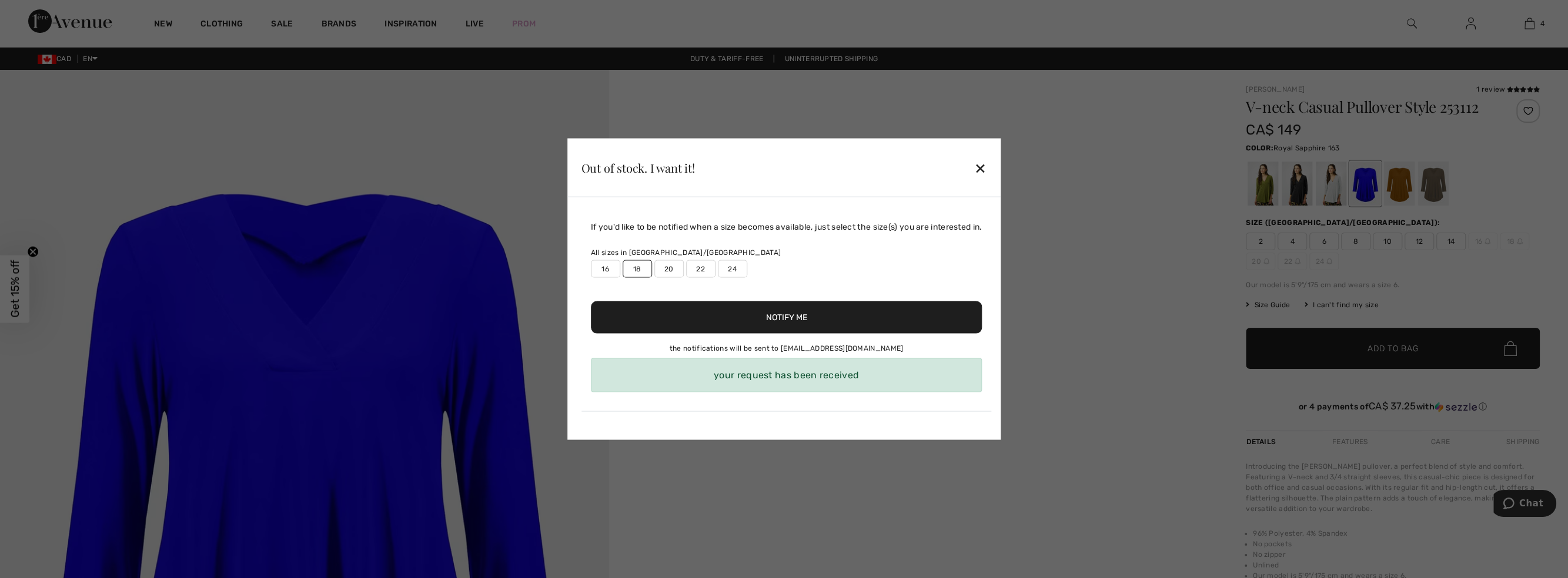
click at [600, 271] on label "16" at bounding box center [606, 269] width 29 height 18
click at [789, 319] on button "Notify Me" at bounding box center [786, 317] width 391 height 32
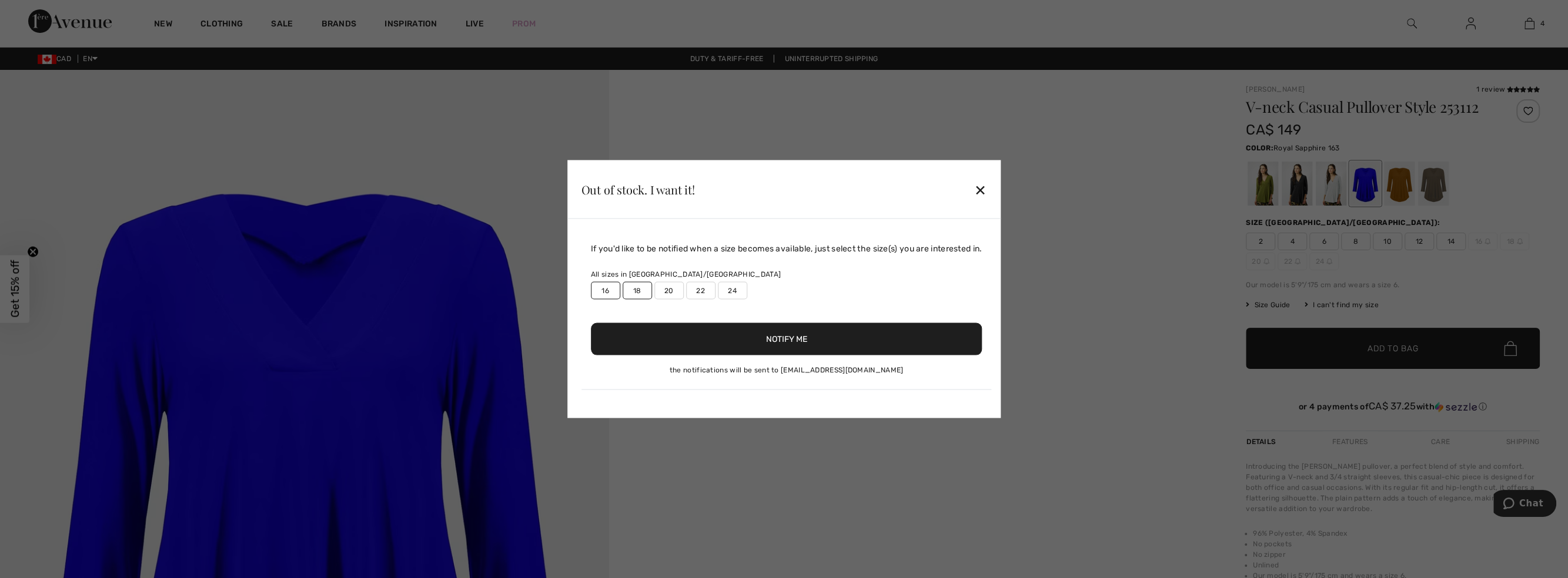
click at [777, 335] on button "Notify Me" at bounding box center [786, 339] width 391 height 32
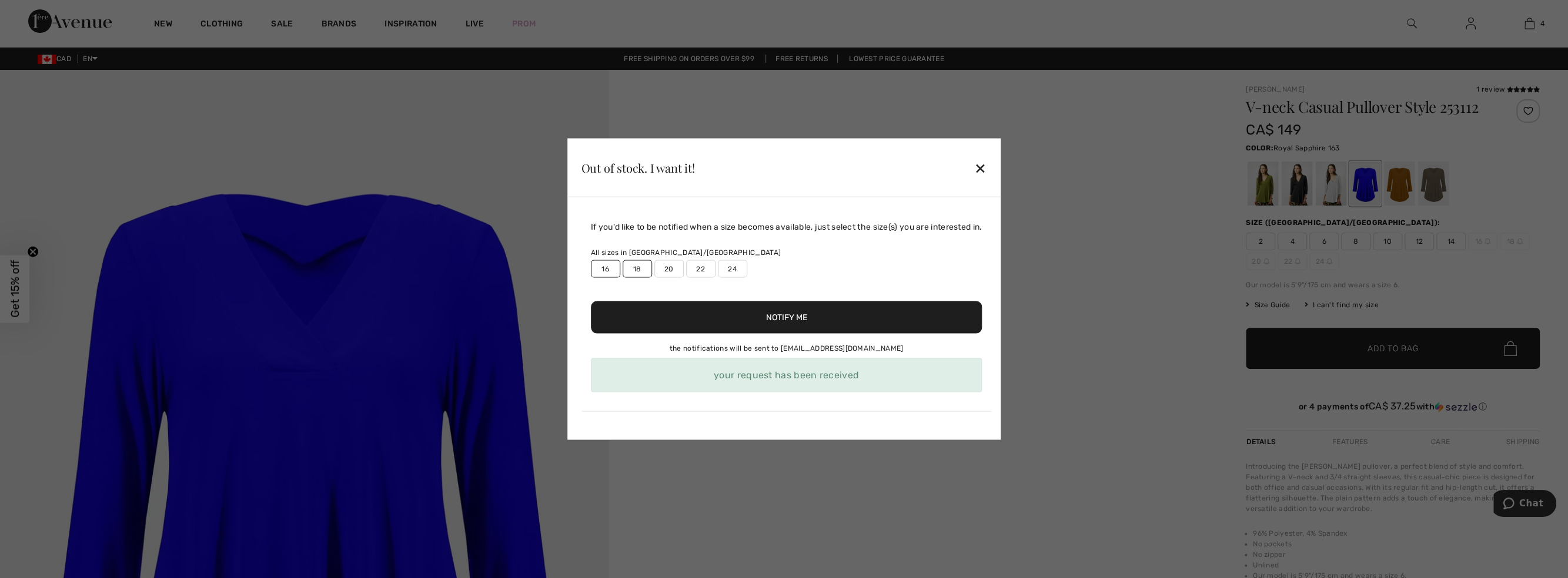
click at [982, 171] on div "✕" at bounding box center [980, 167] width 12 height 25
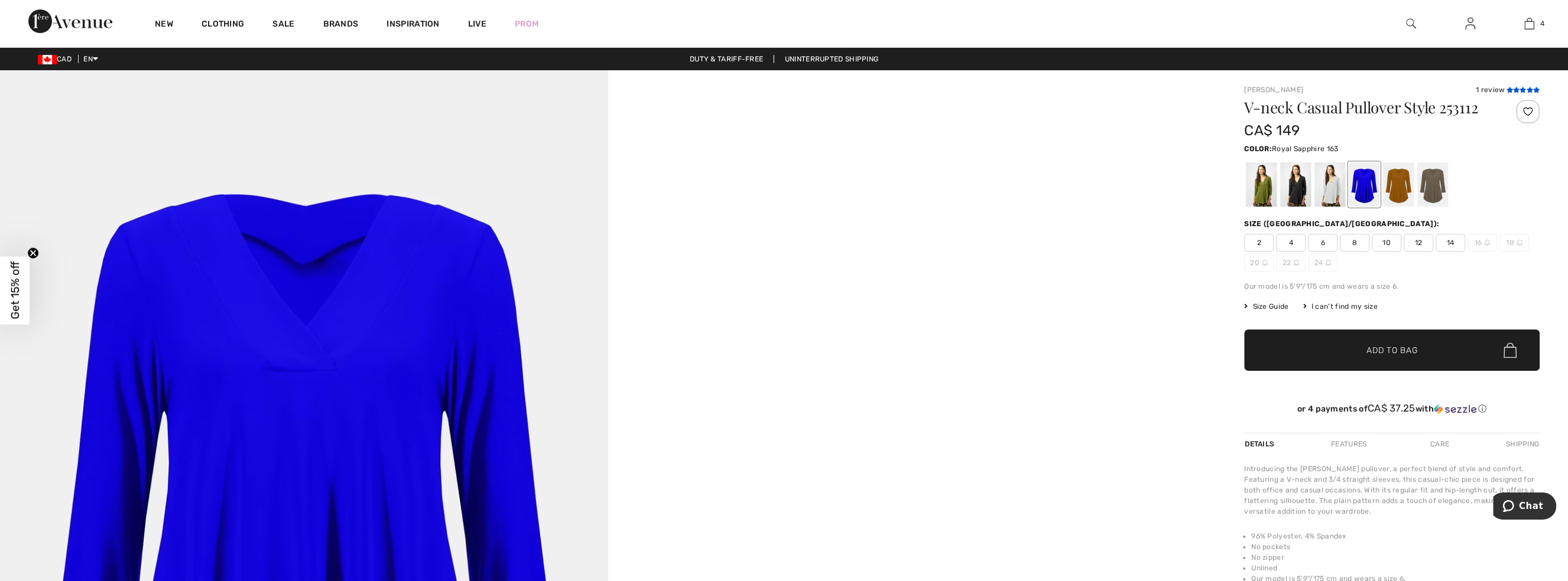
click at [1523, 89] on icon at bounding box center [1523, 90] width 7 height 6
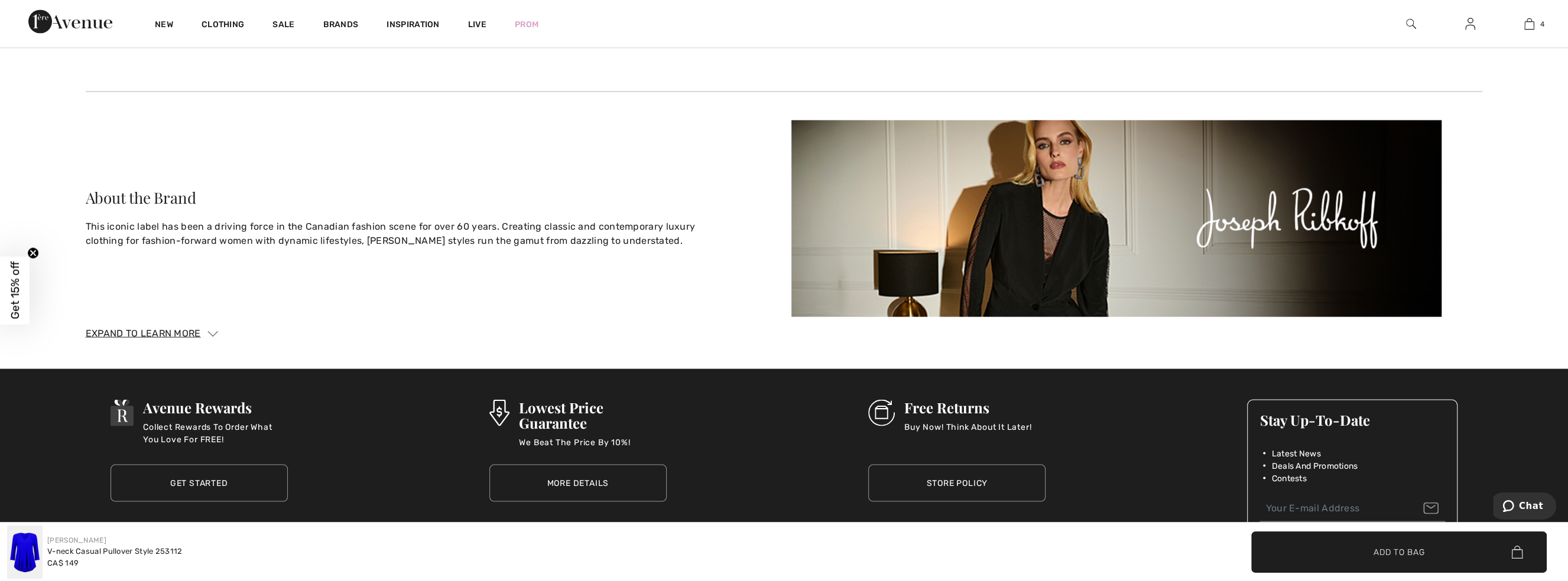
scroll to position [2464, 0]
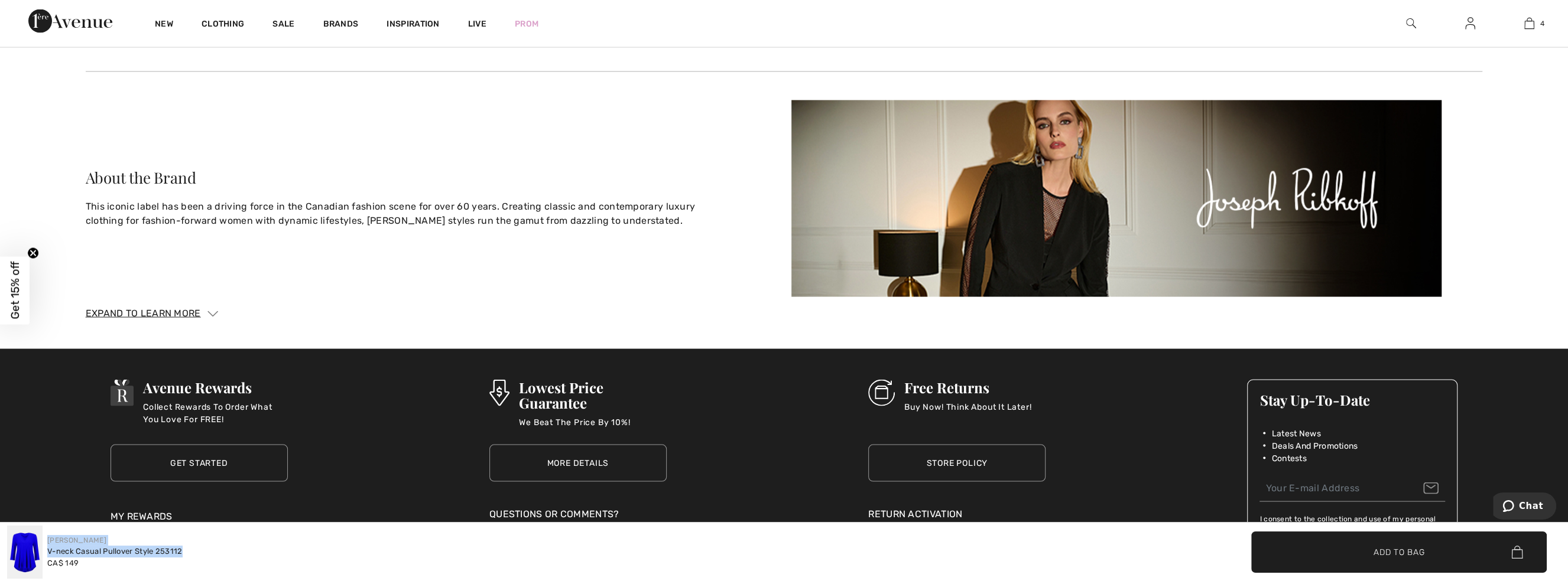
drag, startPoint x: 181, startPoint y: 550, endPoint x: 43, endPoint y: 557, distance: 138.2
click at [43, 557] on div "[PERSON_NAME] V-neck Casual Pullover Style 253112 CA$ 149" at bounding box center [392, 552] width 771 height 53
copy div "[PERSON_NAME] V-neck Casual Pullover Style 253112"
